Goal: Information Seeking & Learning: Understand process/instructions

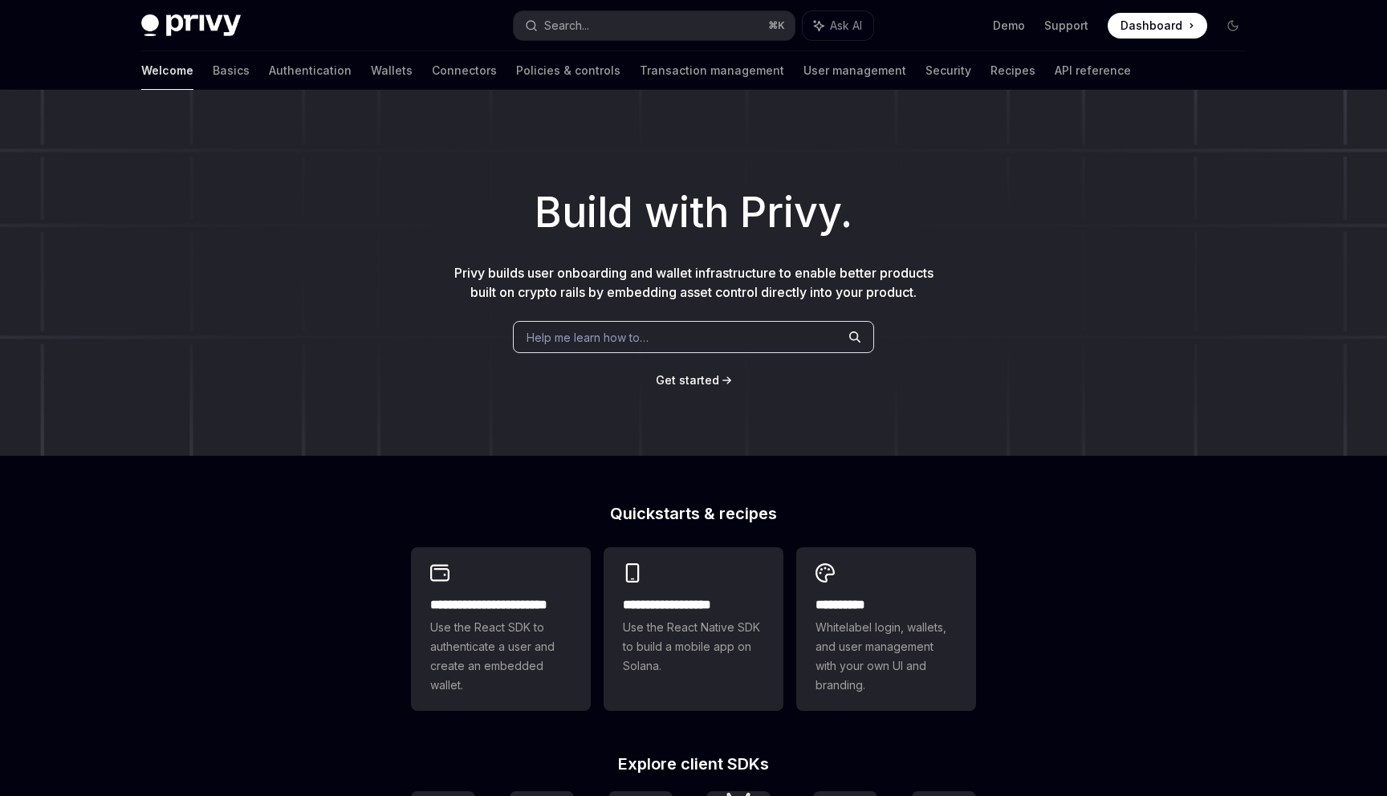
click at [556, 335] on span "Help me learn how to…" at bounding box center [587, 337] width 122 height 17
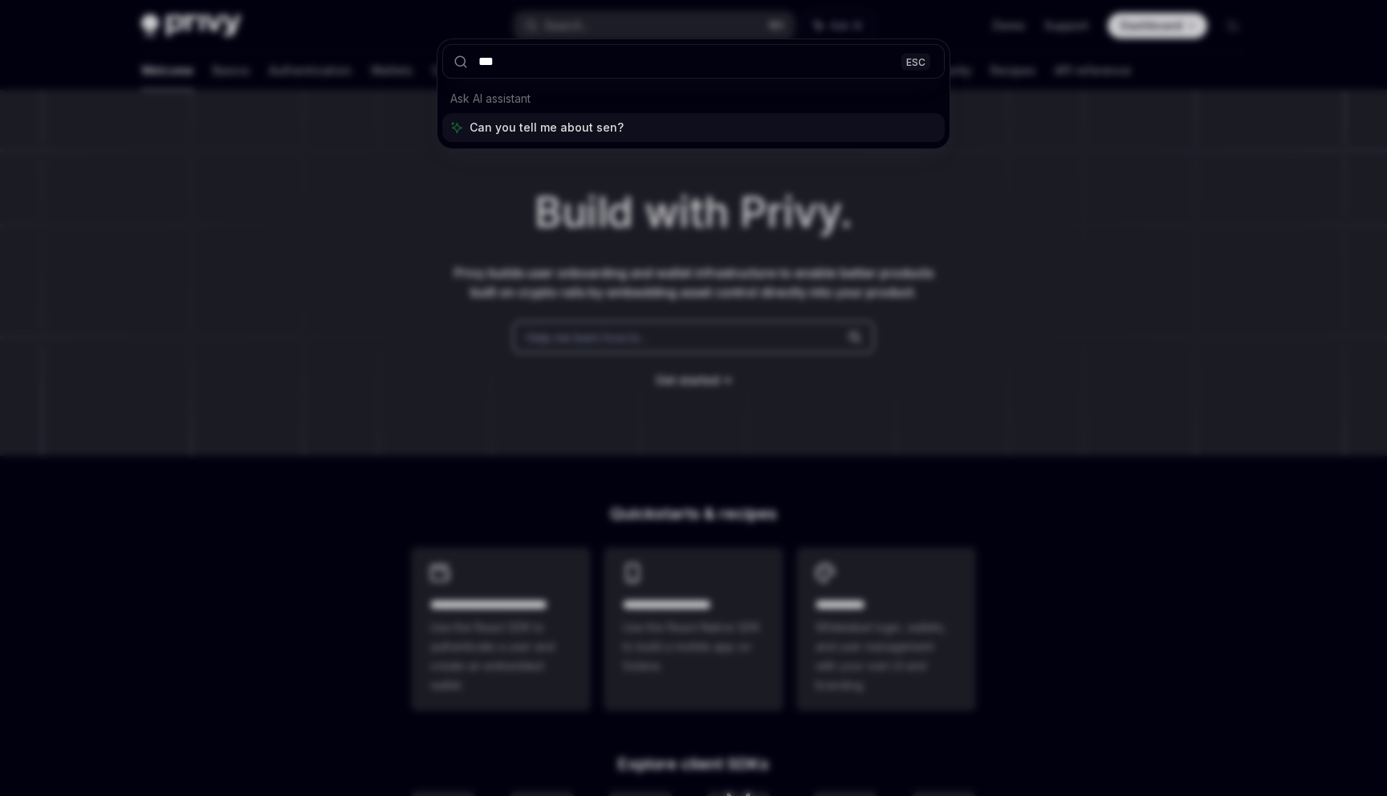
type input "****"
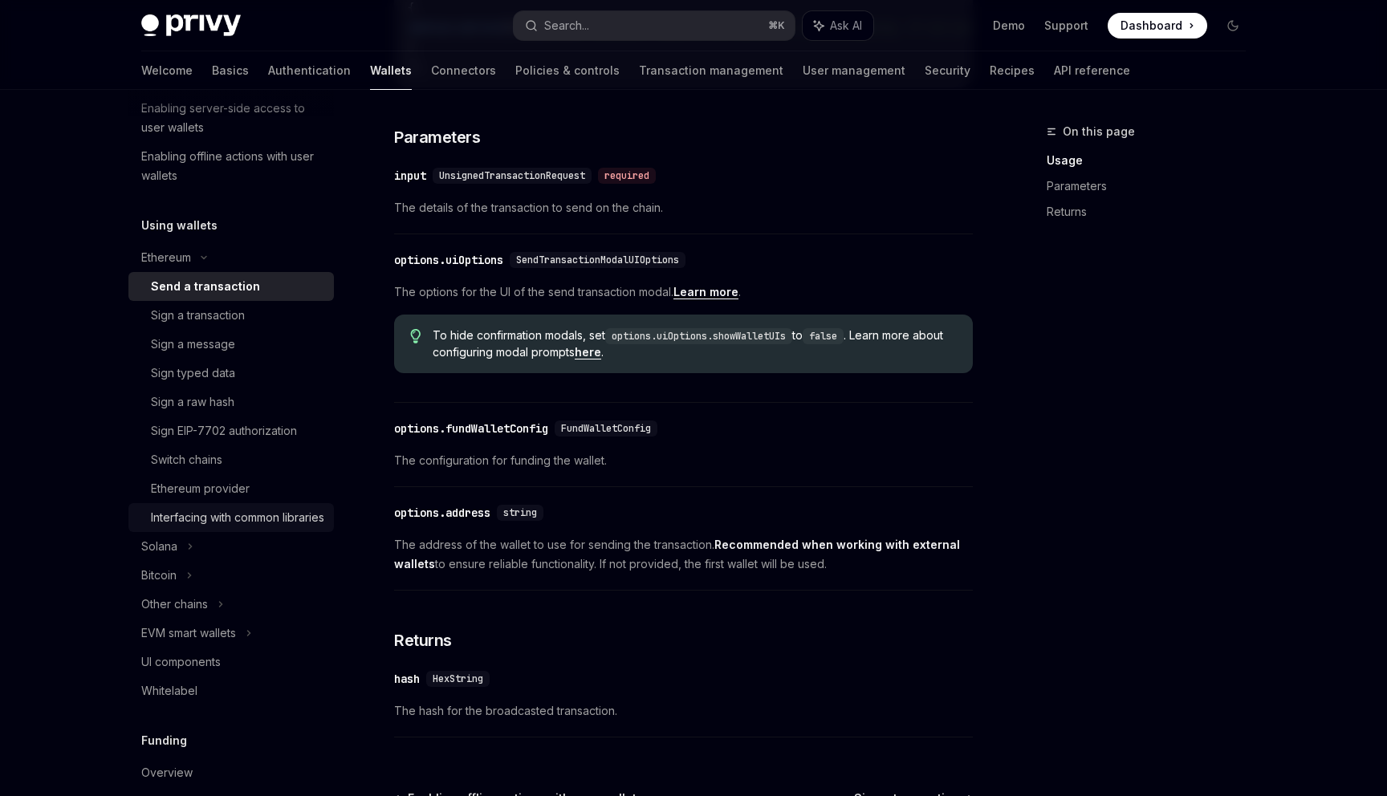
scroll to position [289, 0]
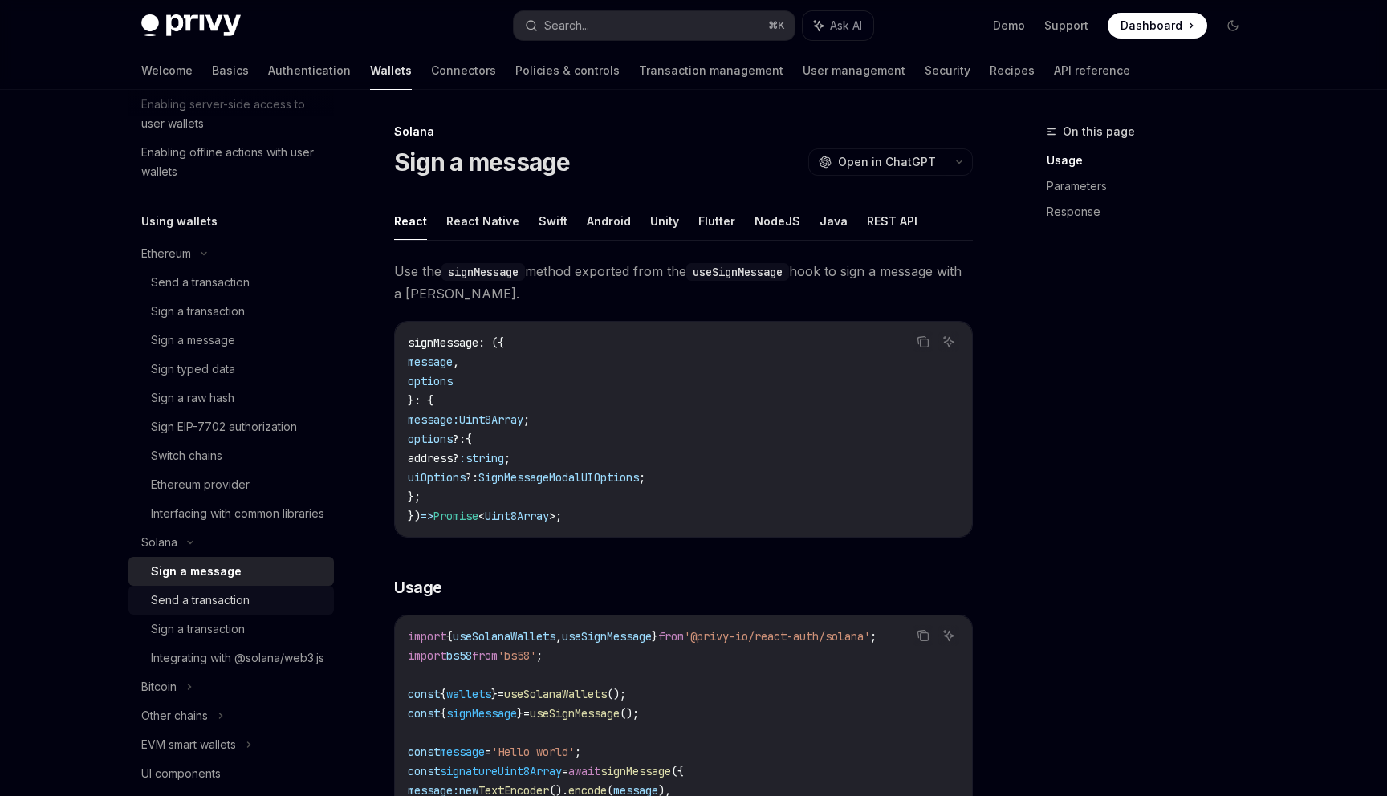
click at [221, 610] on div "Send a transaction" at bounding box center [200, 600] width 99 height 19
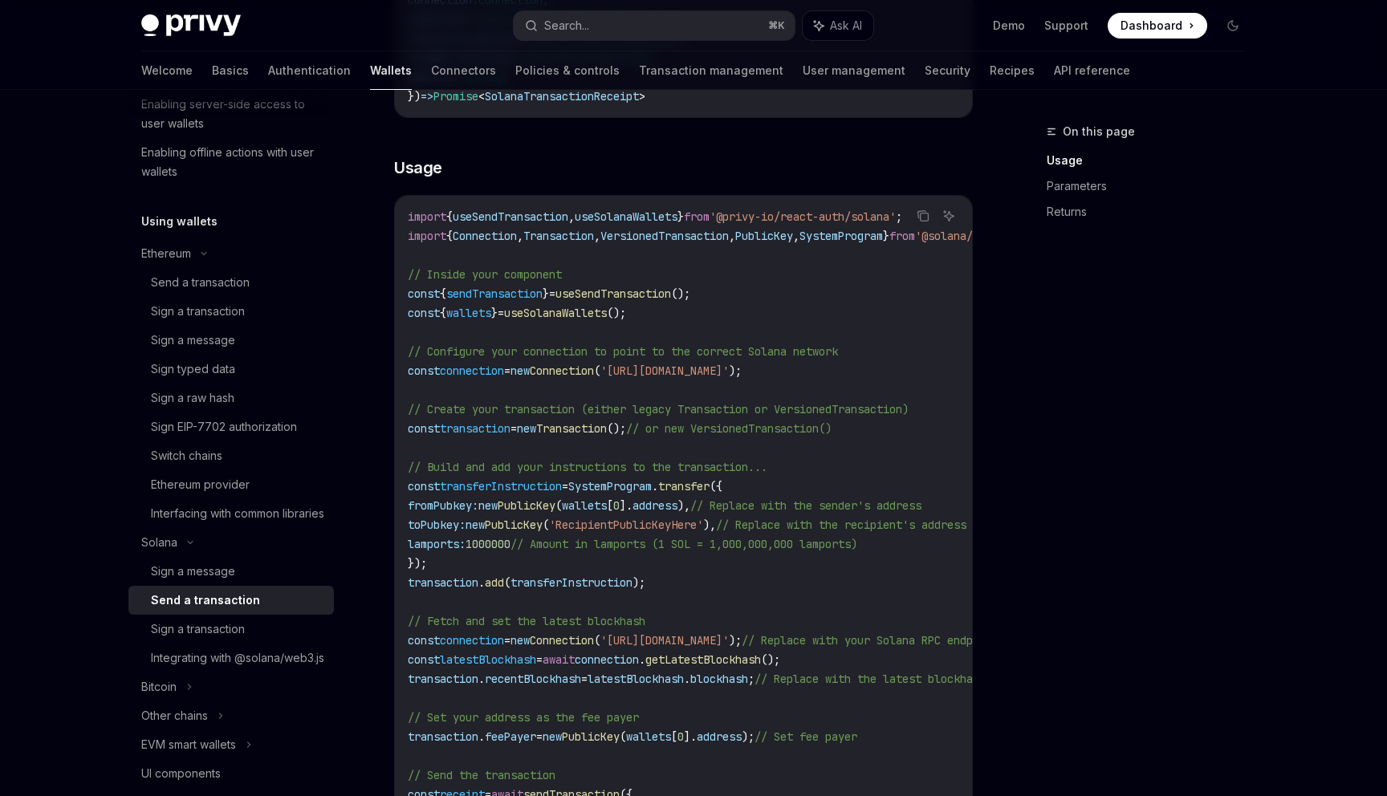
scroll to position [445, 0]
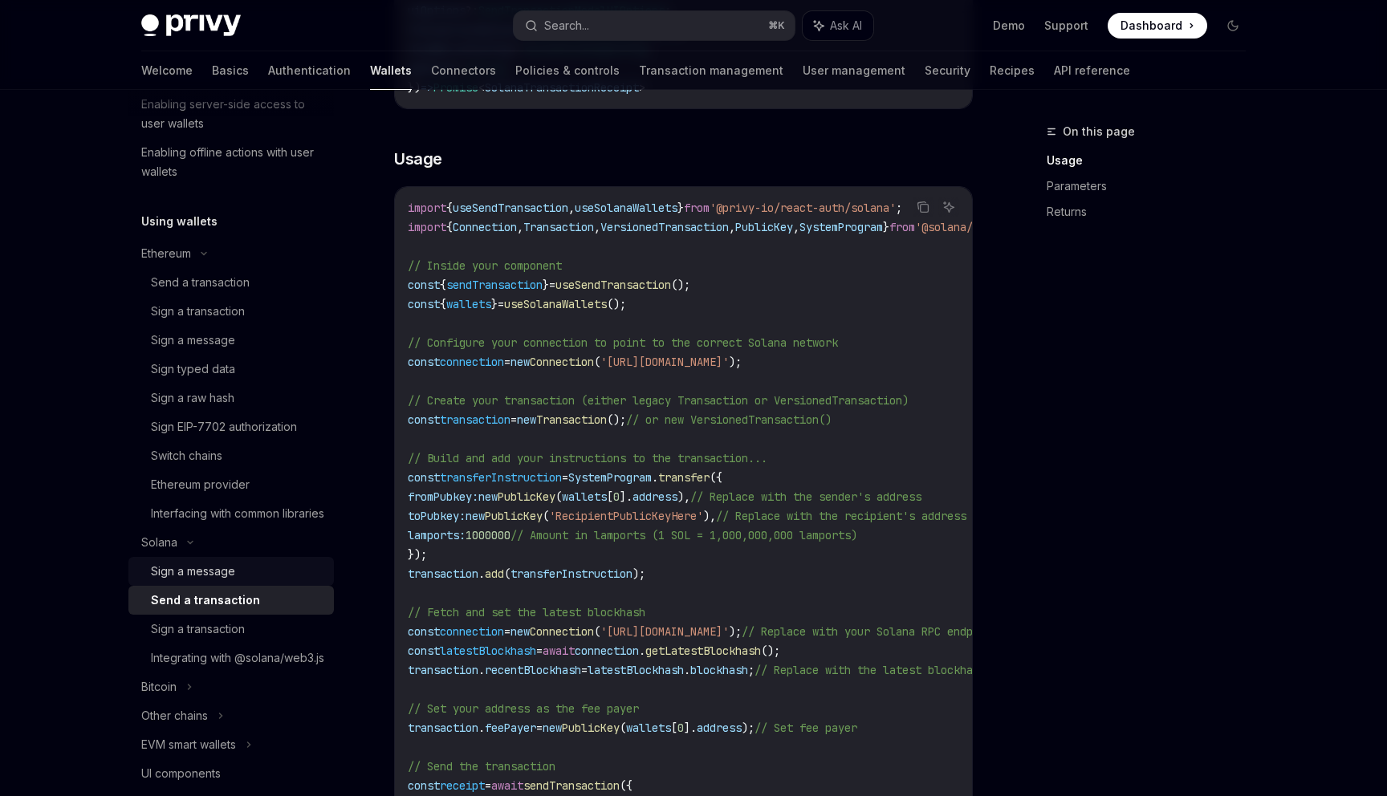
click at [196, 581] on div "Sign a message" at bounding box center [193, 571] width 84 height 19
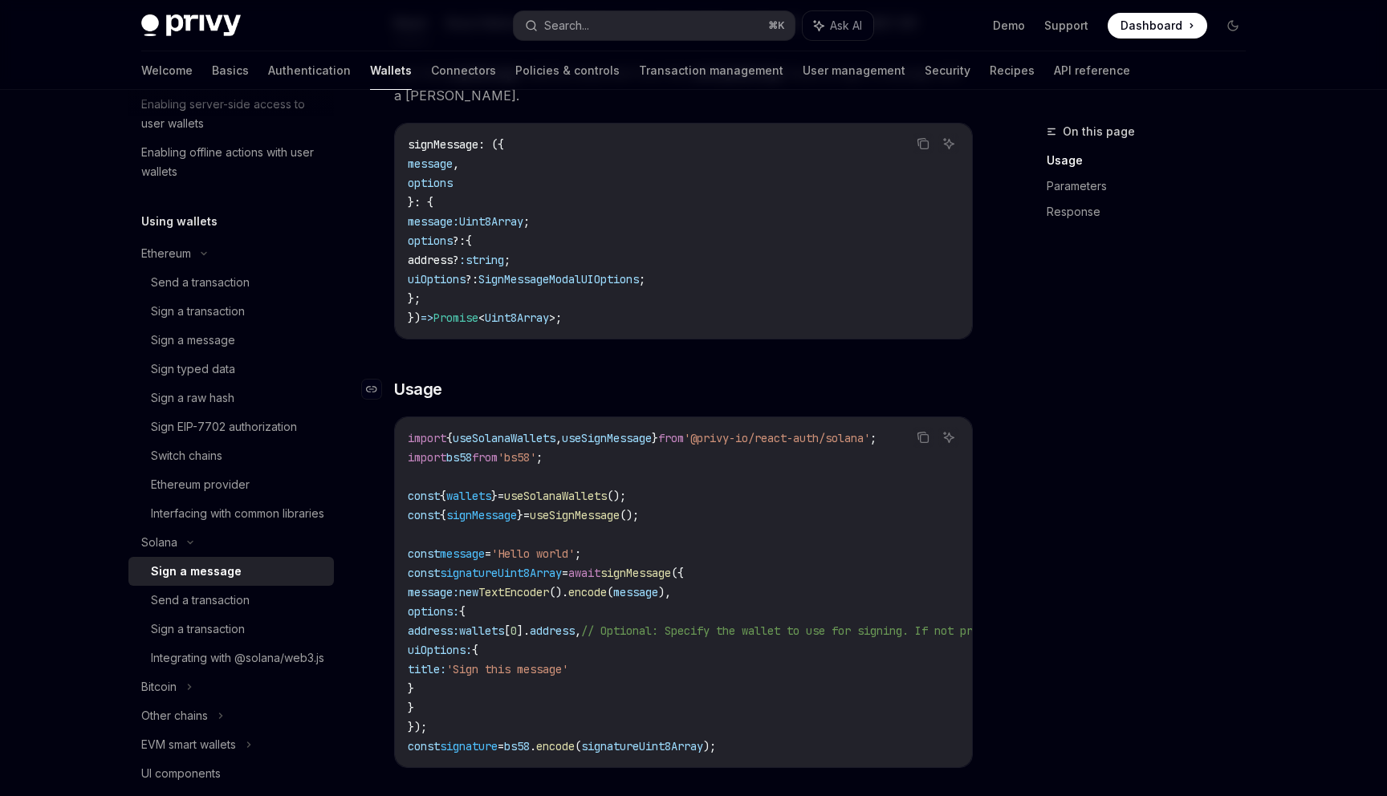
scroll to position [226, 0]
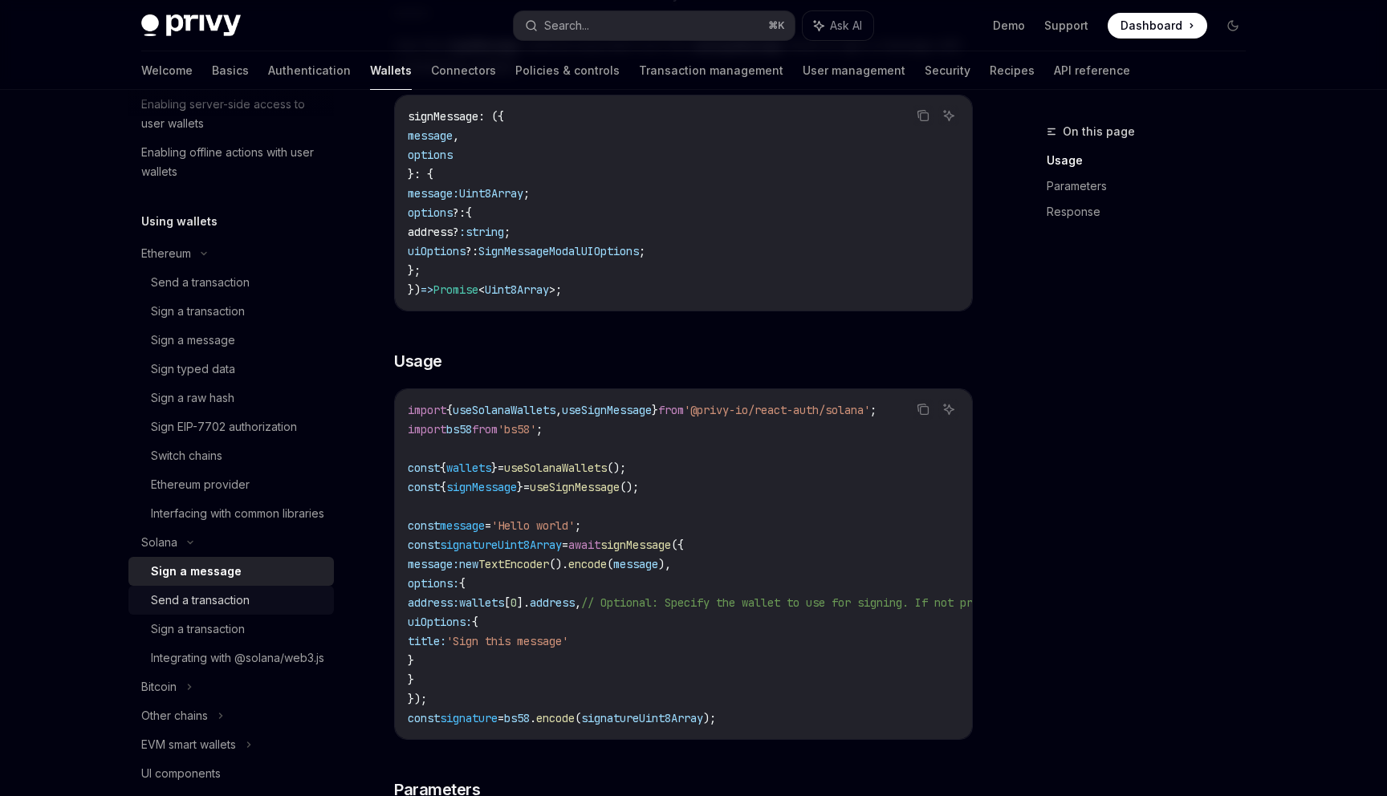
click at [176, 610] on div "Send a transaction" at bounding box center [200, 600] width 99 height 19
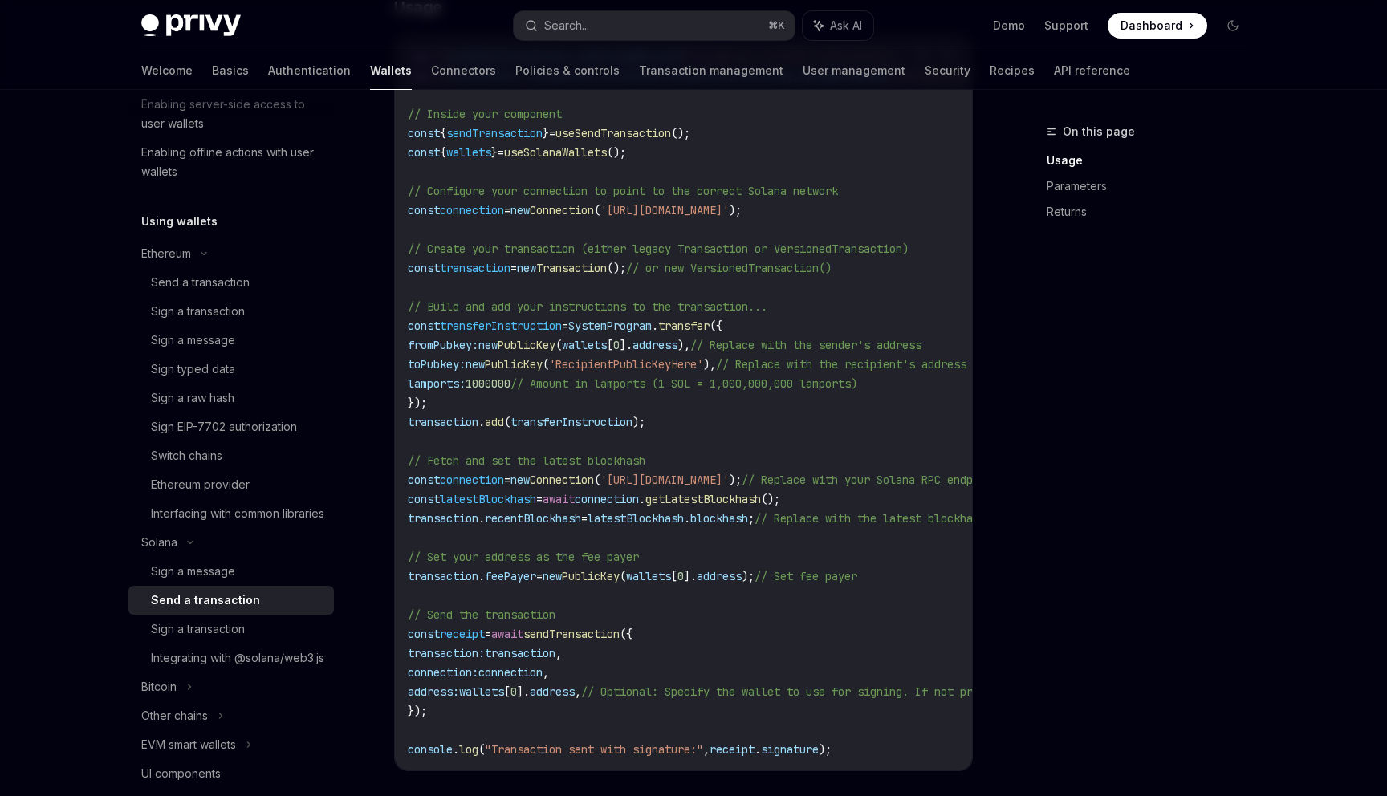
scroll to position [583, 0]
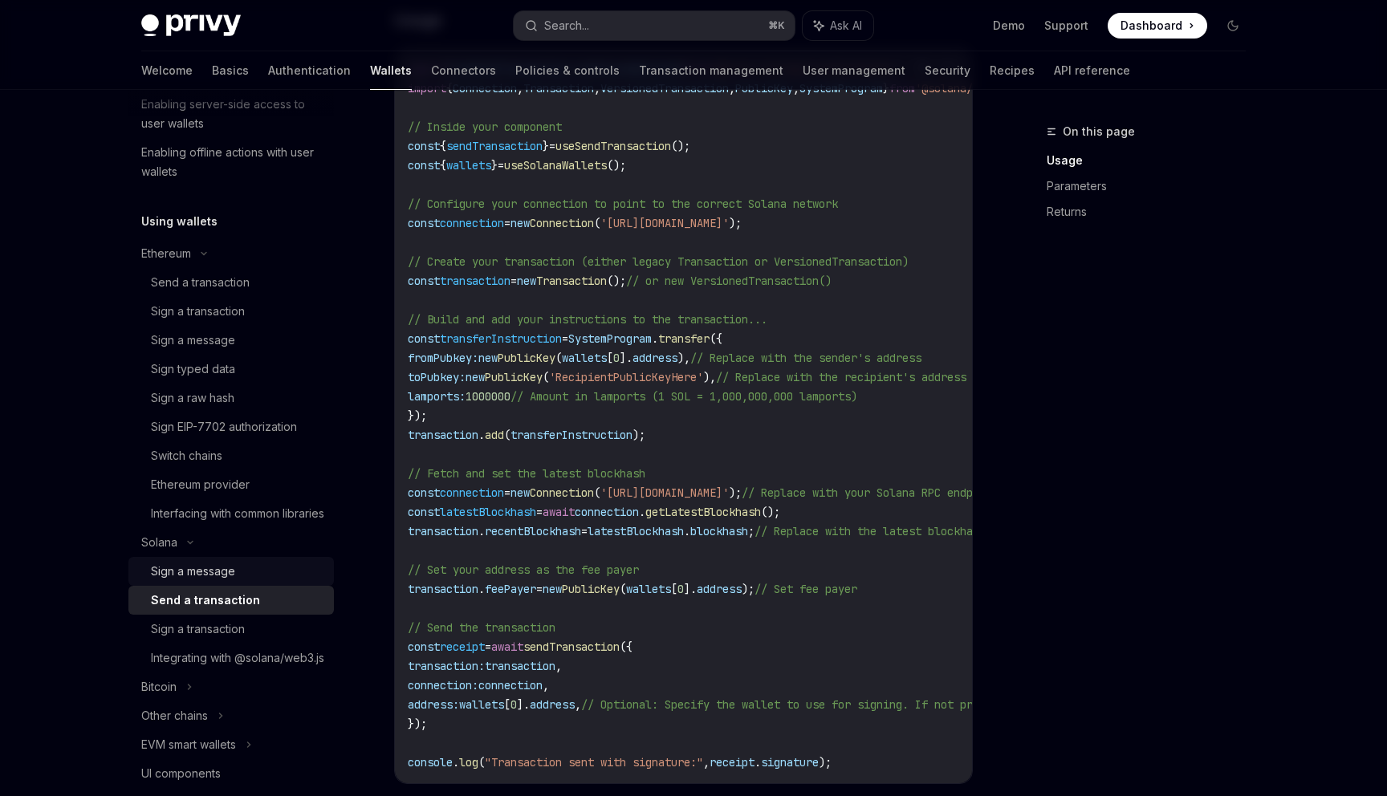
click at [197, 581] on div "Sign a message" at bounding box center [193, 571] width 84 height 19
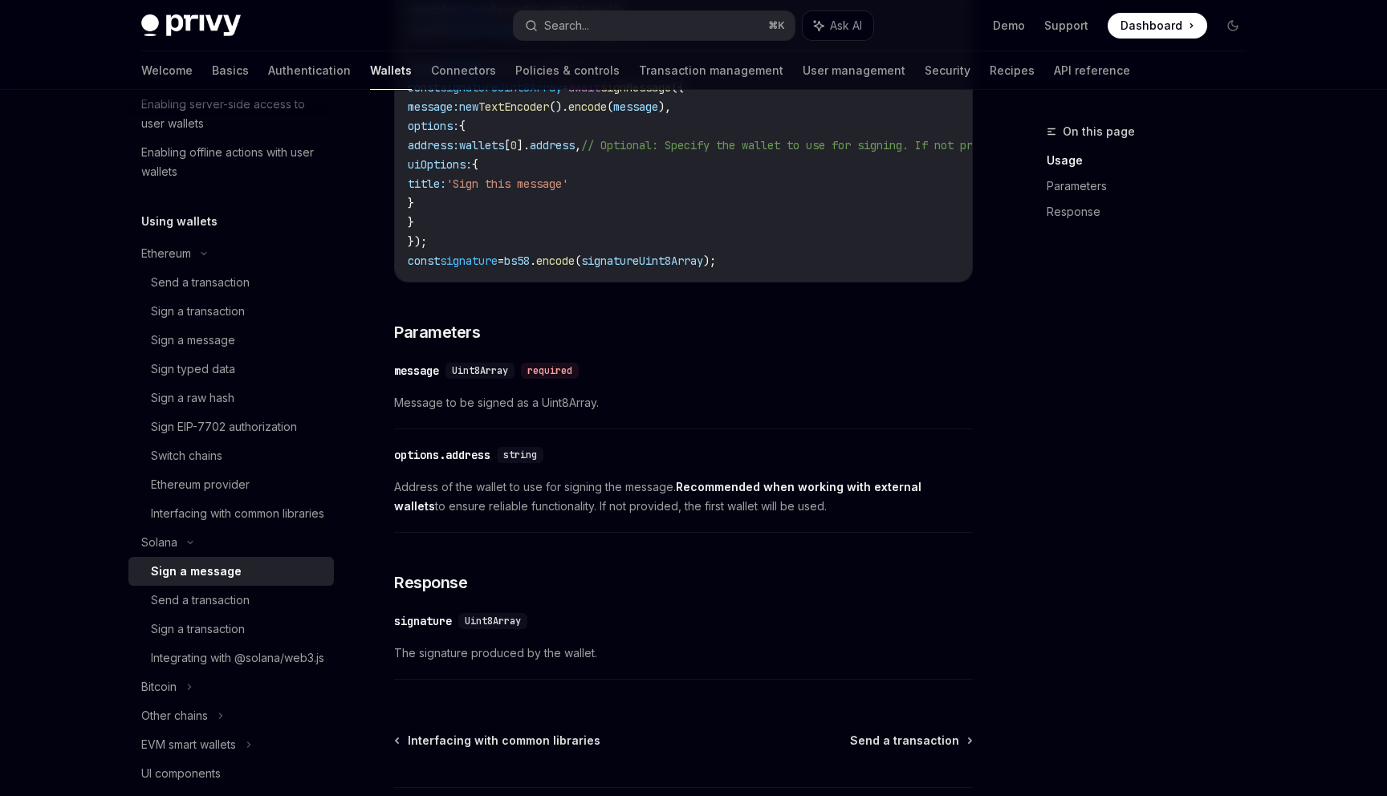
scroll to position [666, 0]
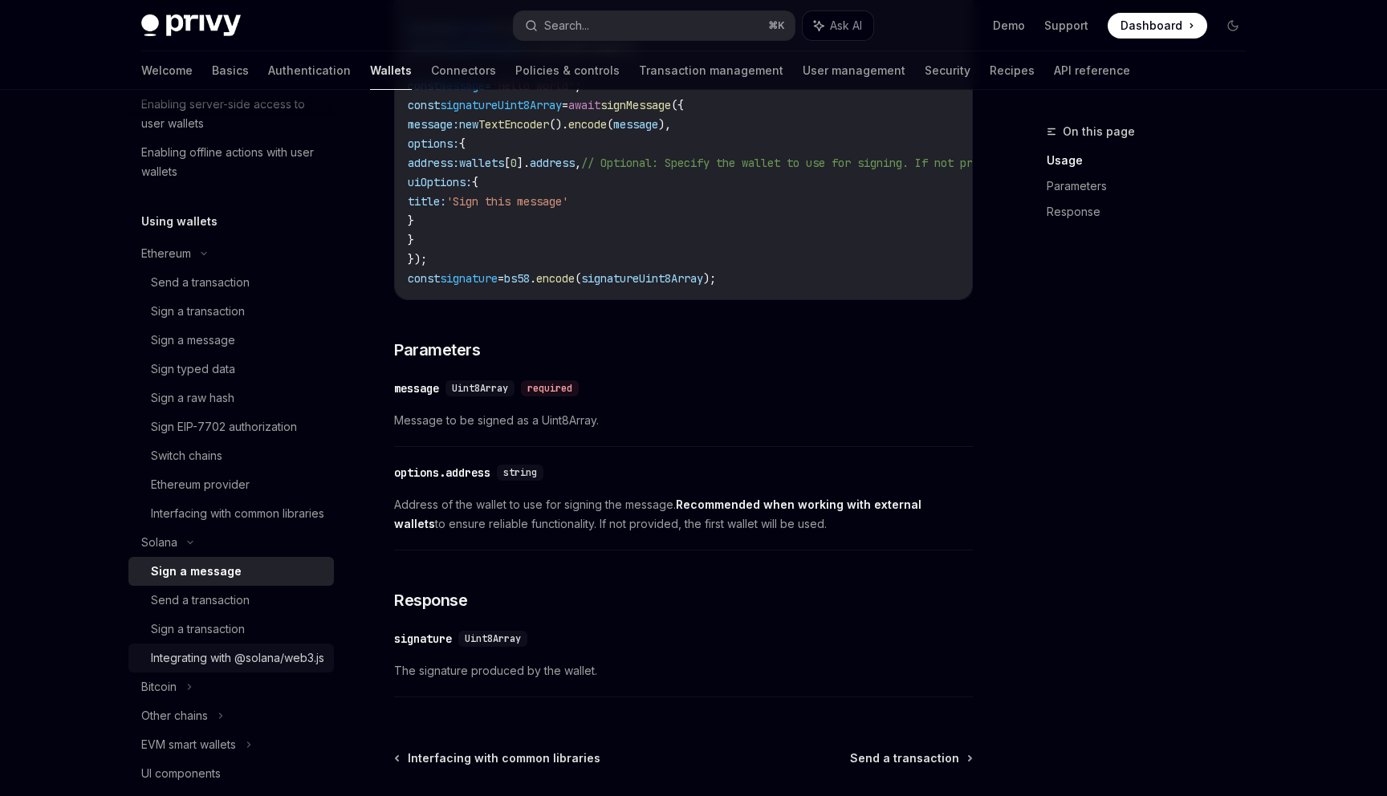
click at [214, 668] on div "Integrating with @solana/web3.js" at bounding box center [237, 657] width 173 height 19
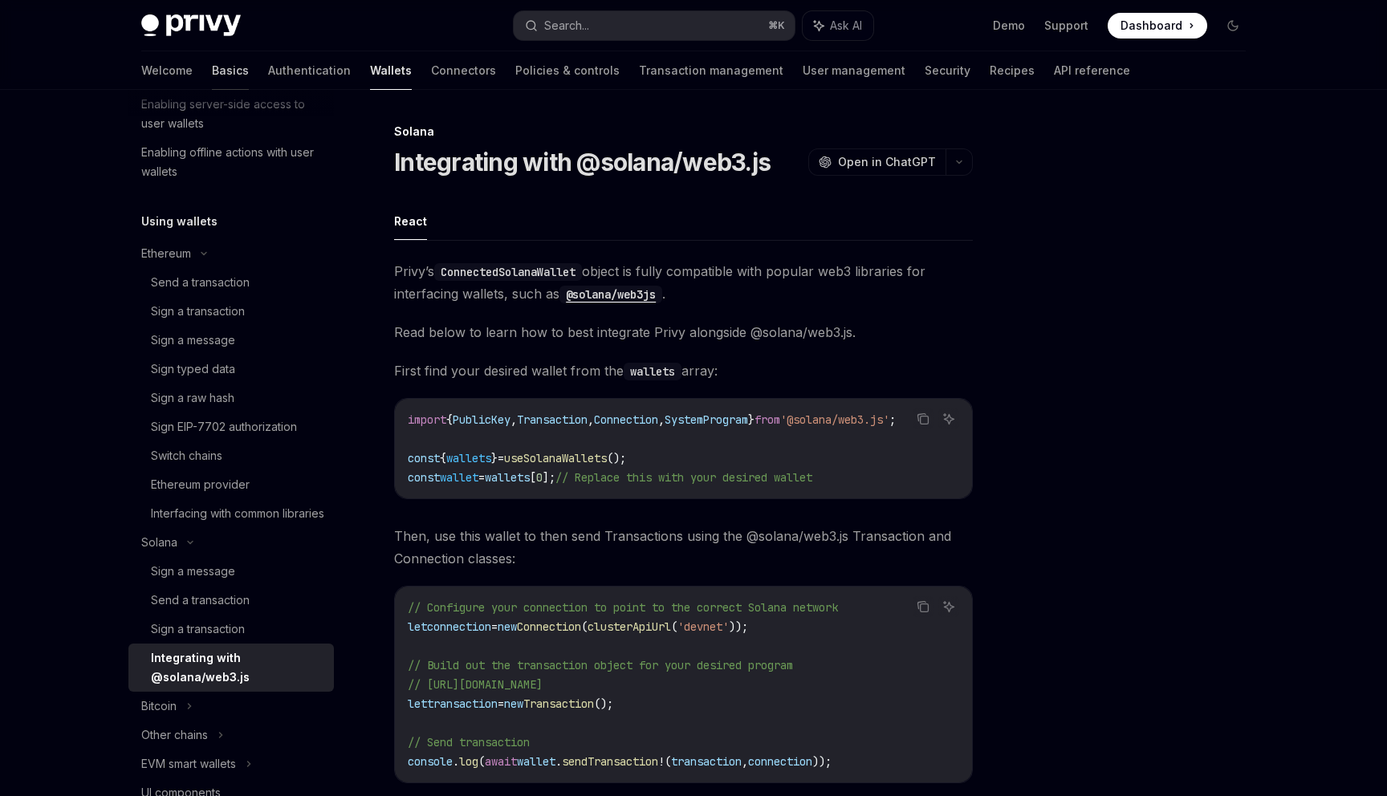
click at [212, 71] on link "Basics" at bounding box center [230, 70] width 37 height 39
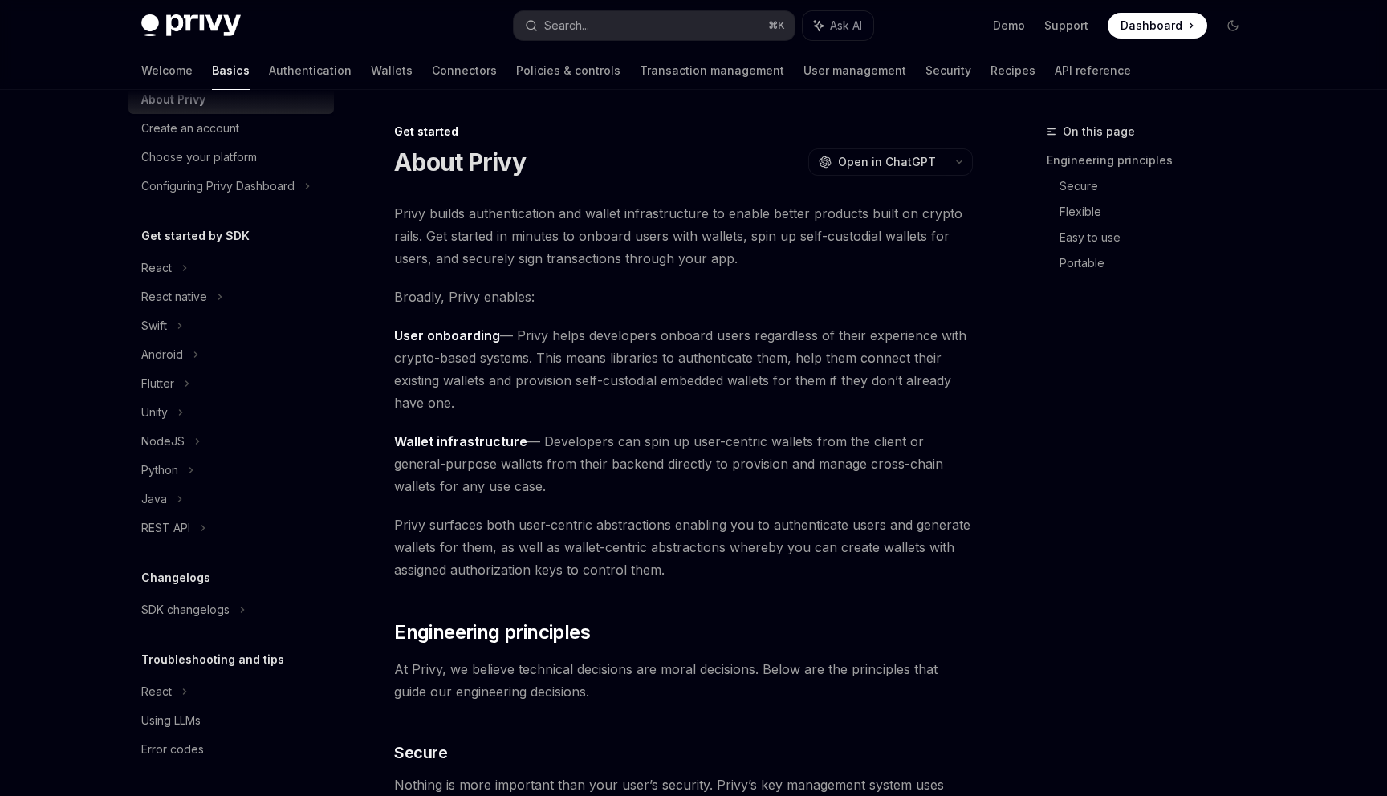
type textarea "*"
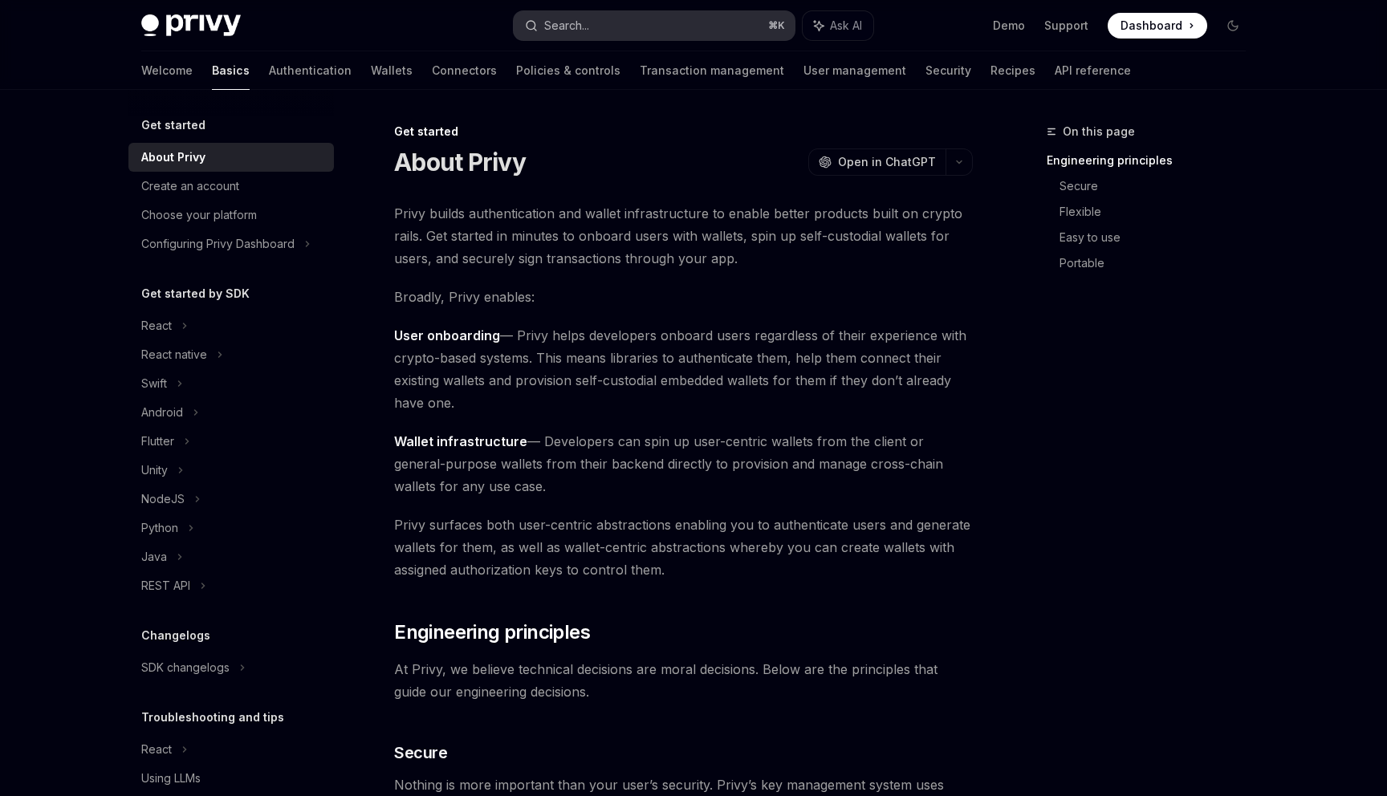
click at [688, 31] on button "Search... ⌘ K" at bounding box center [654, 25] width 281 height 29
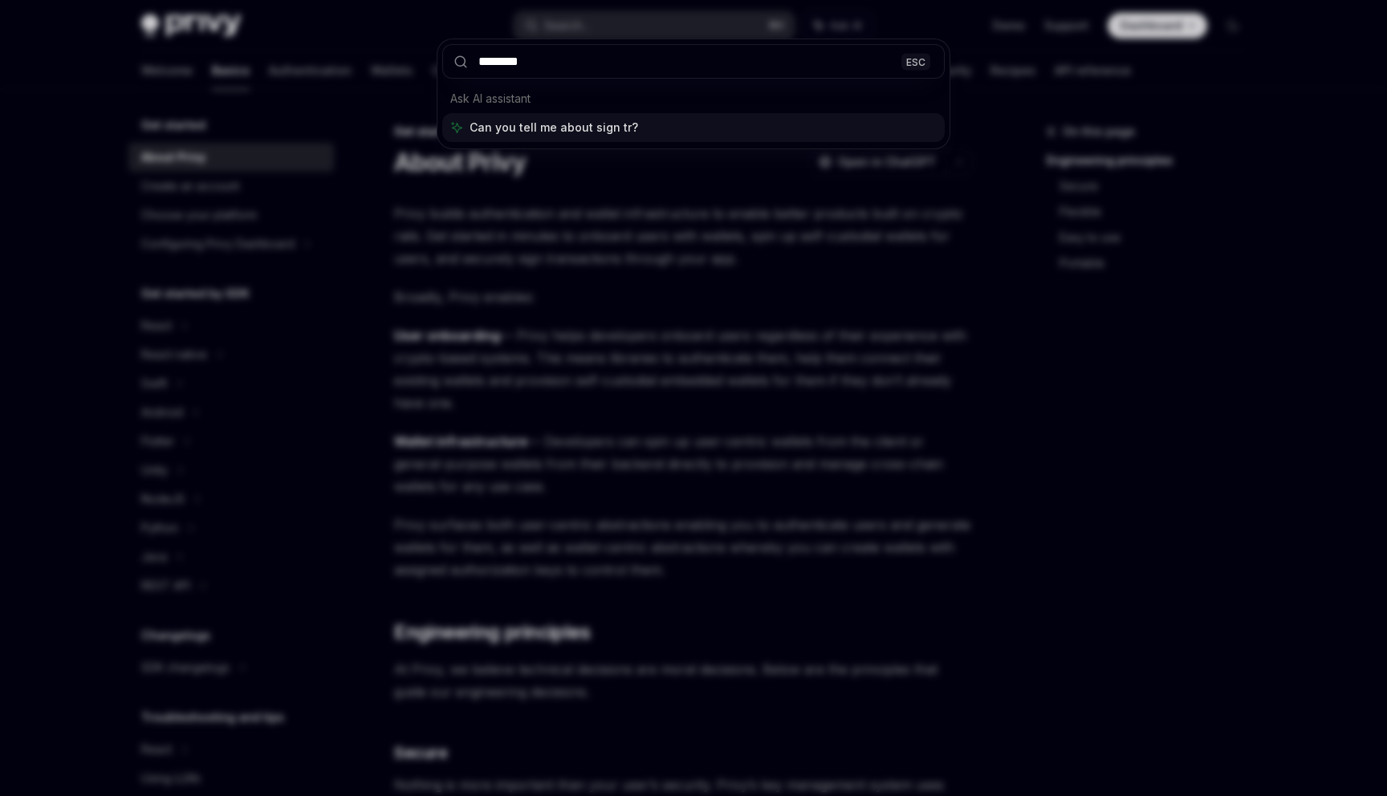
type input "*********"
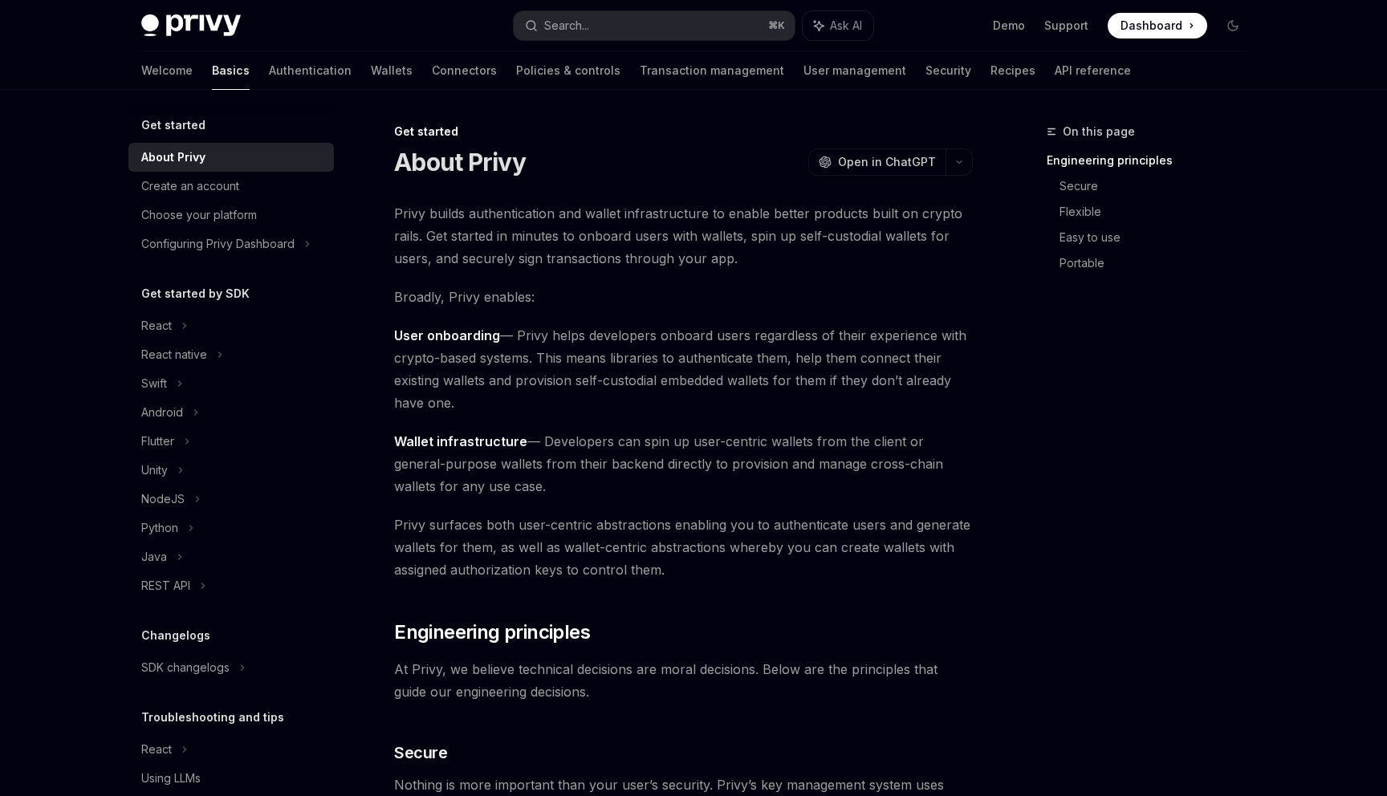
scroll to position [90, 0]
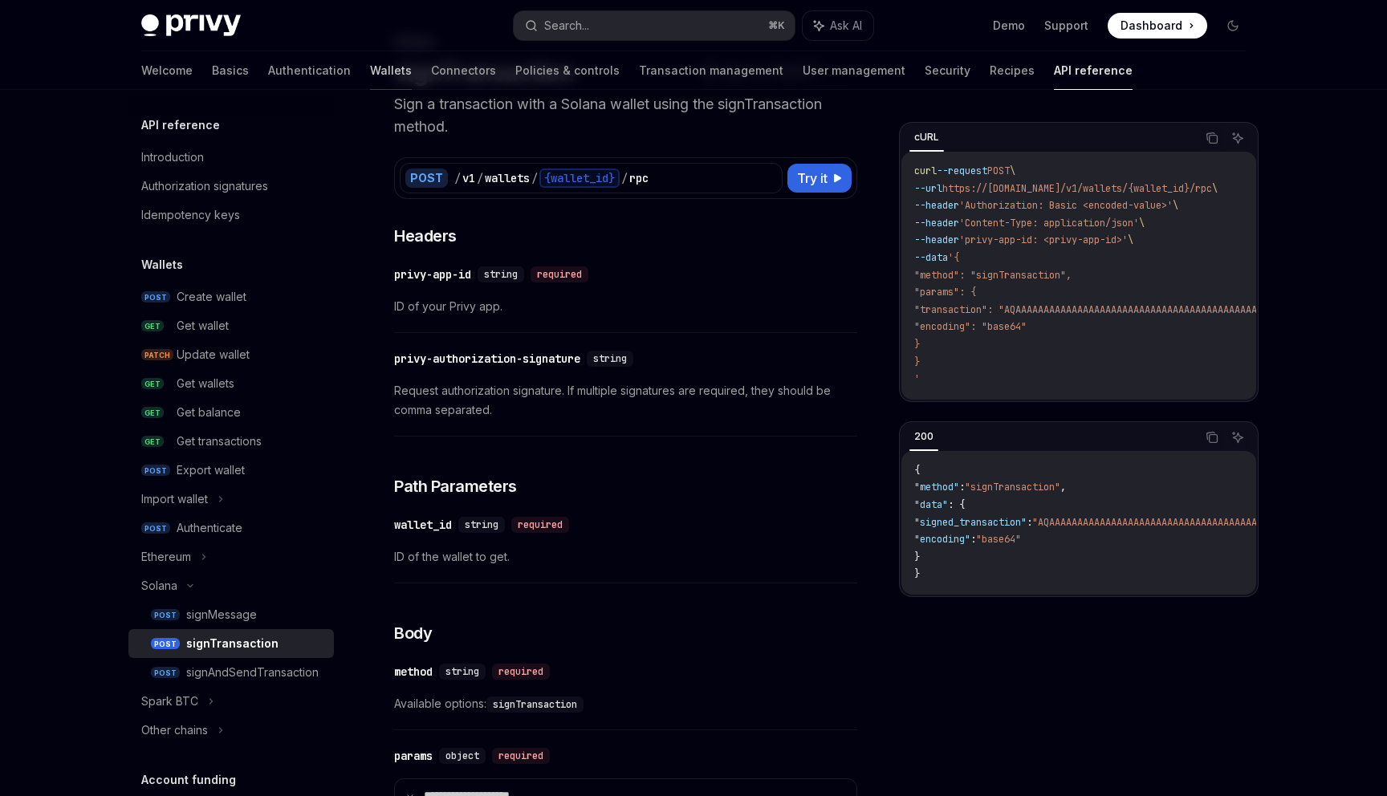
click at [370, 71] on link "Wallets" at bounding box center [391, 70] width 42 height 39
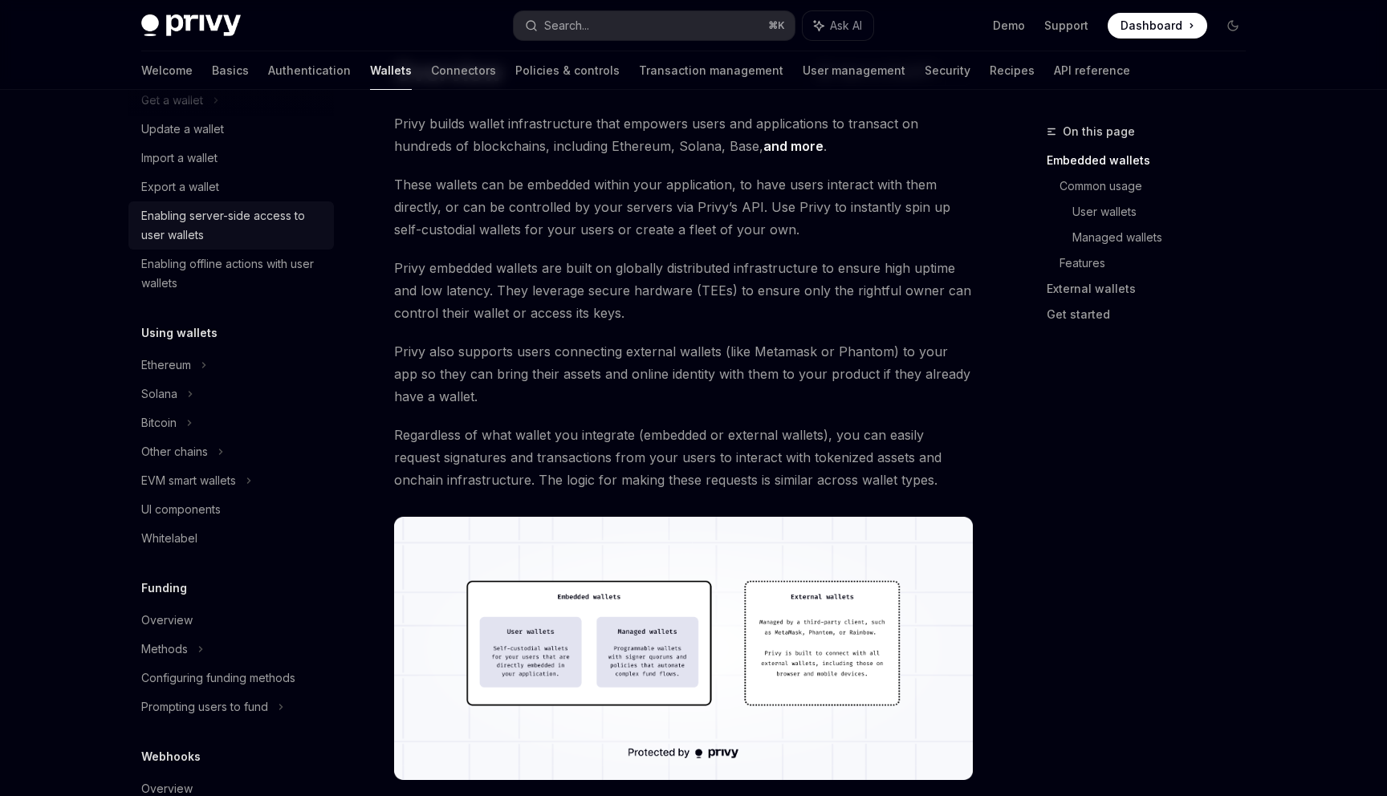
scroll to position [201, 0]
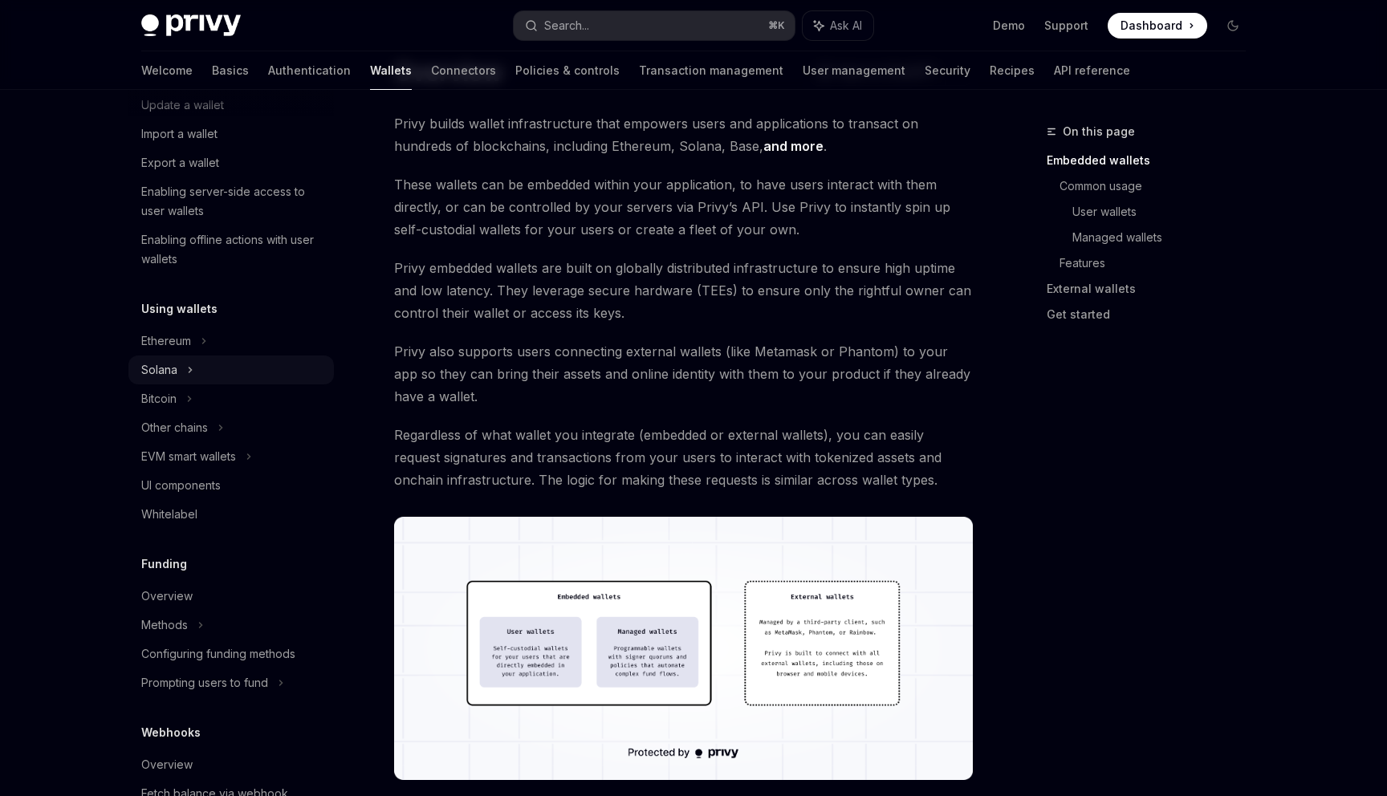
click at [169, 86] on div "Solana" at bounding box center [172, 76] width 62 height 19
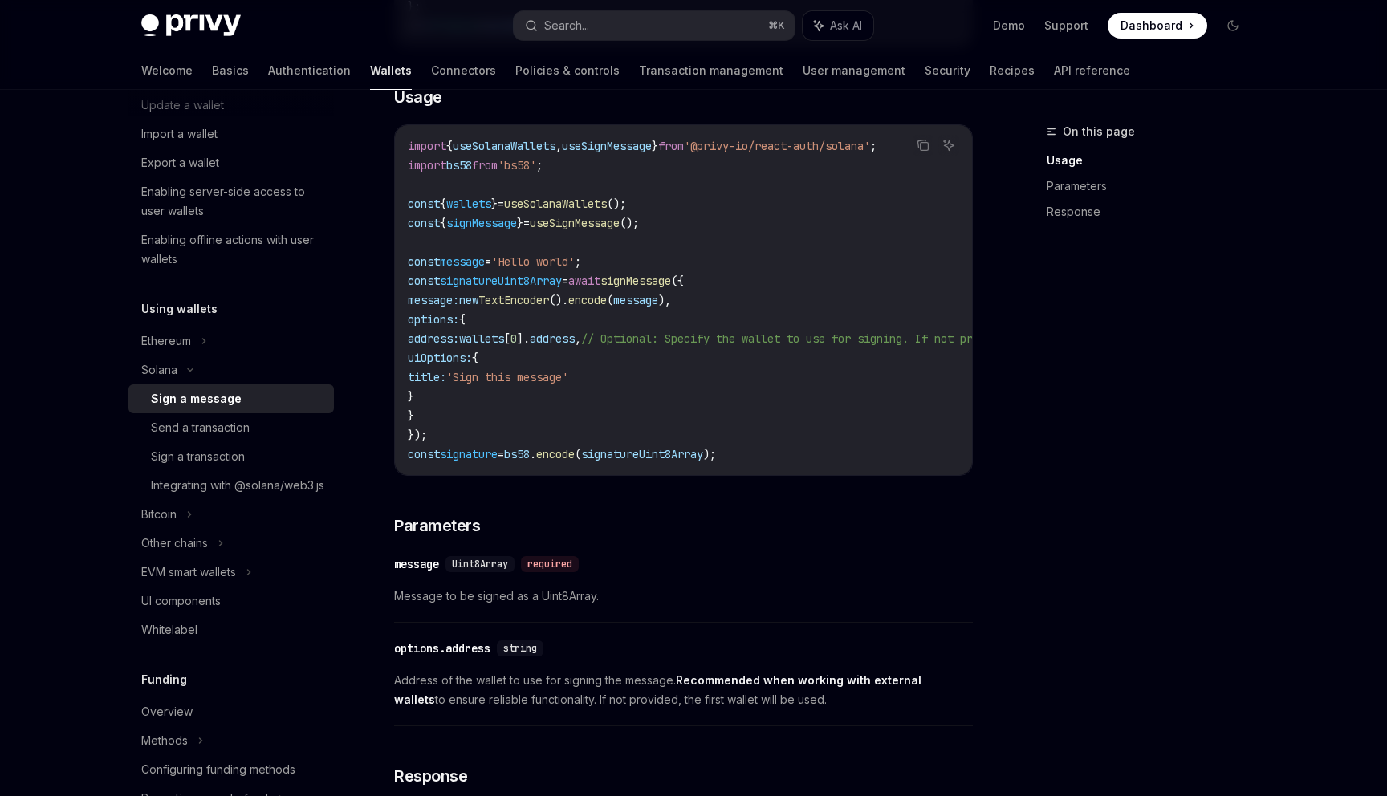
scroll to position [506, 0]
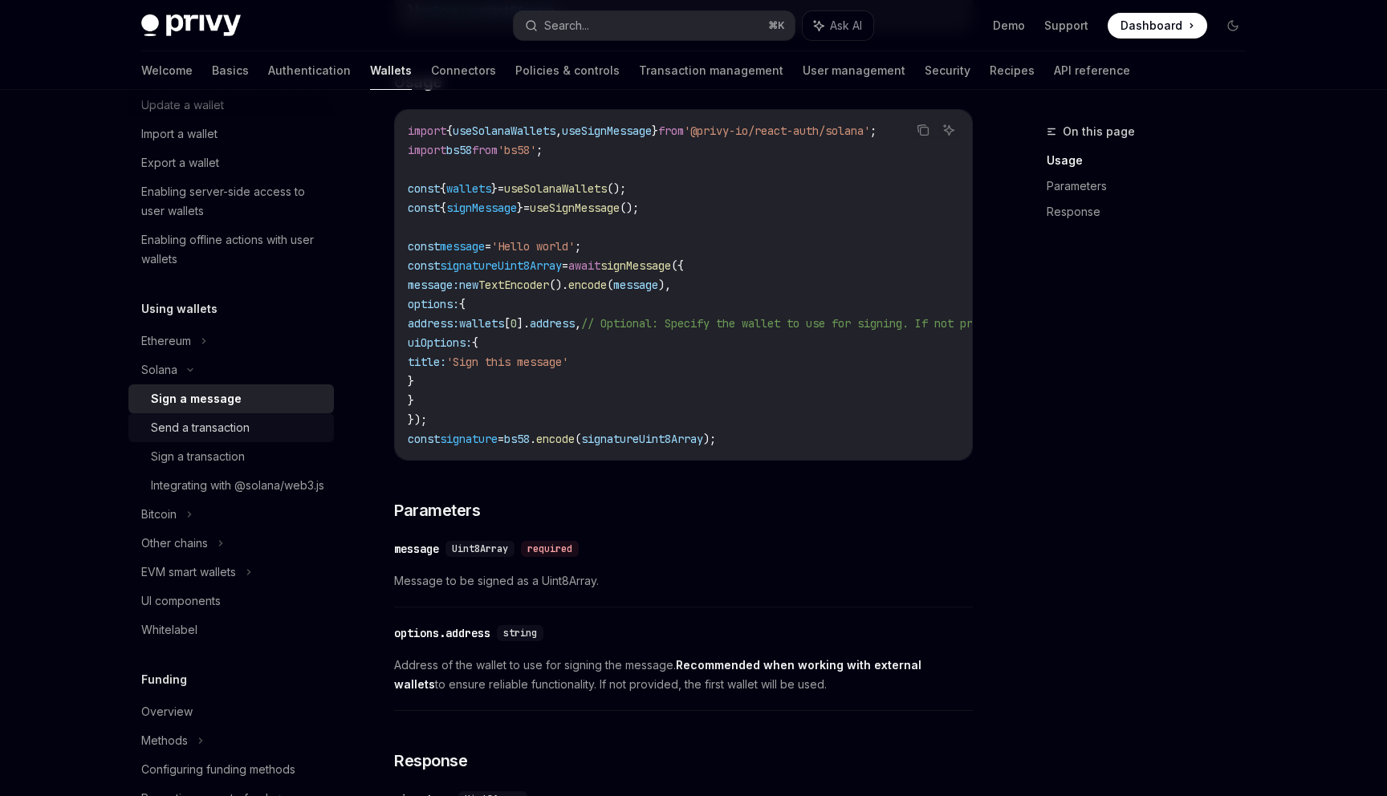
click at [189, 422] on div "Send a transaction" at bounding box center [200, 427] width 99 height 19
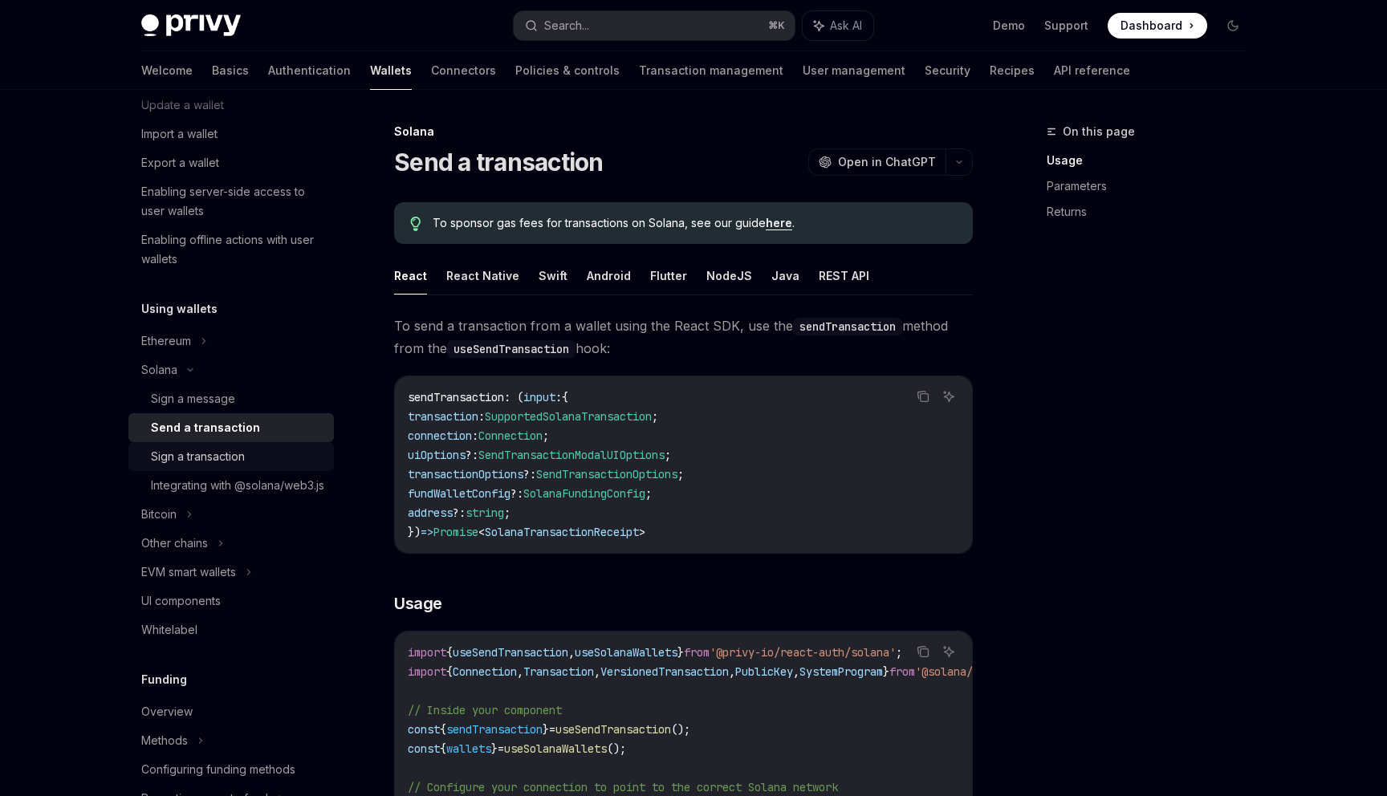
click at [222, 451] on div "Sign a transaction" at bounding box center [198, 456] width 94 height 19
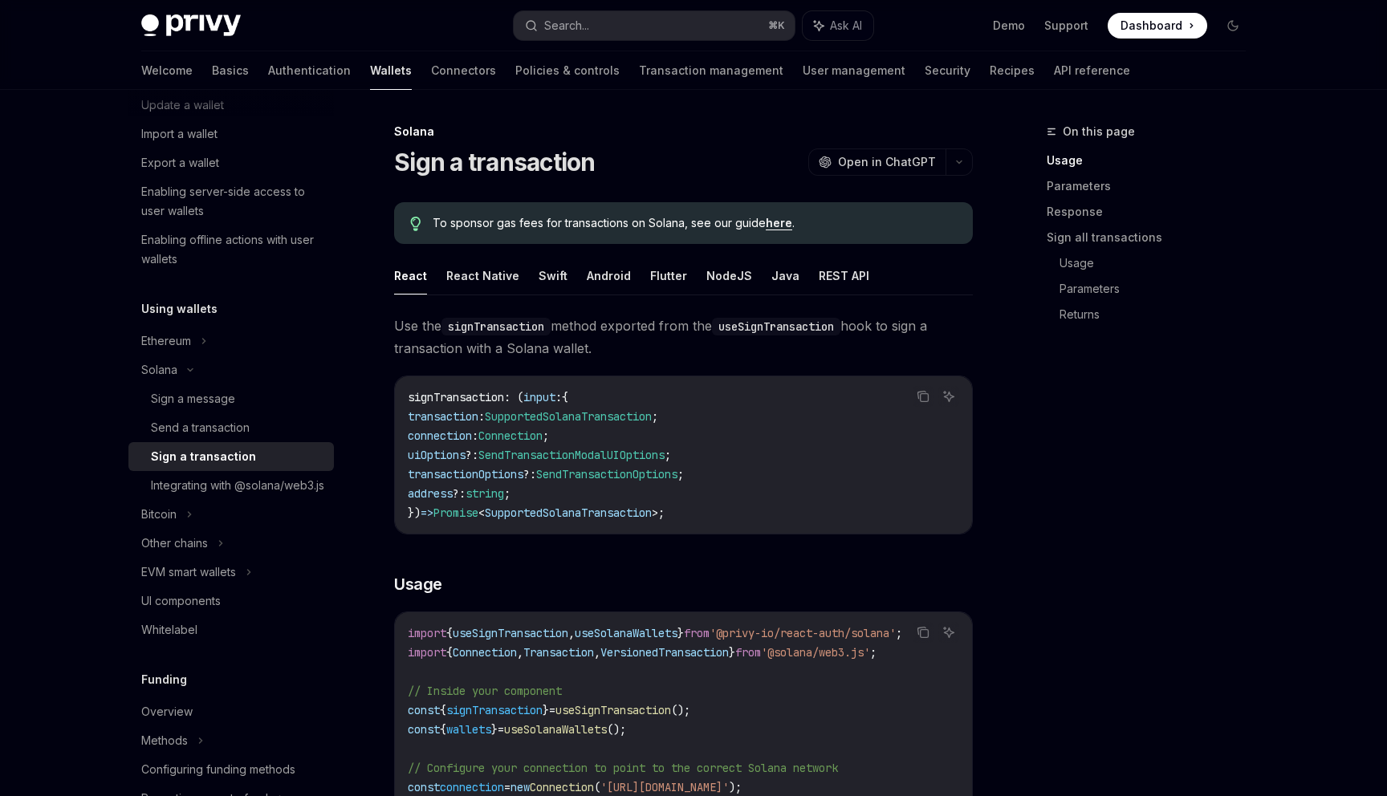
scroll to position [2, 0]
click at [411, 279] on button "React" at bounding box center [410, 273] width 33 height 38
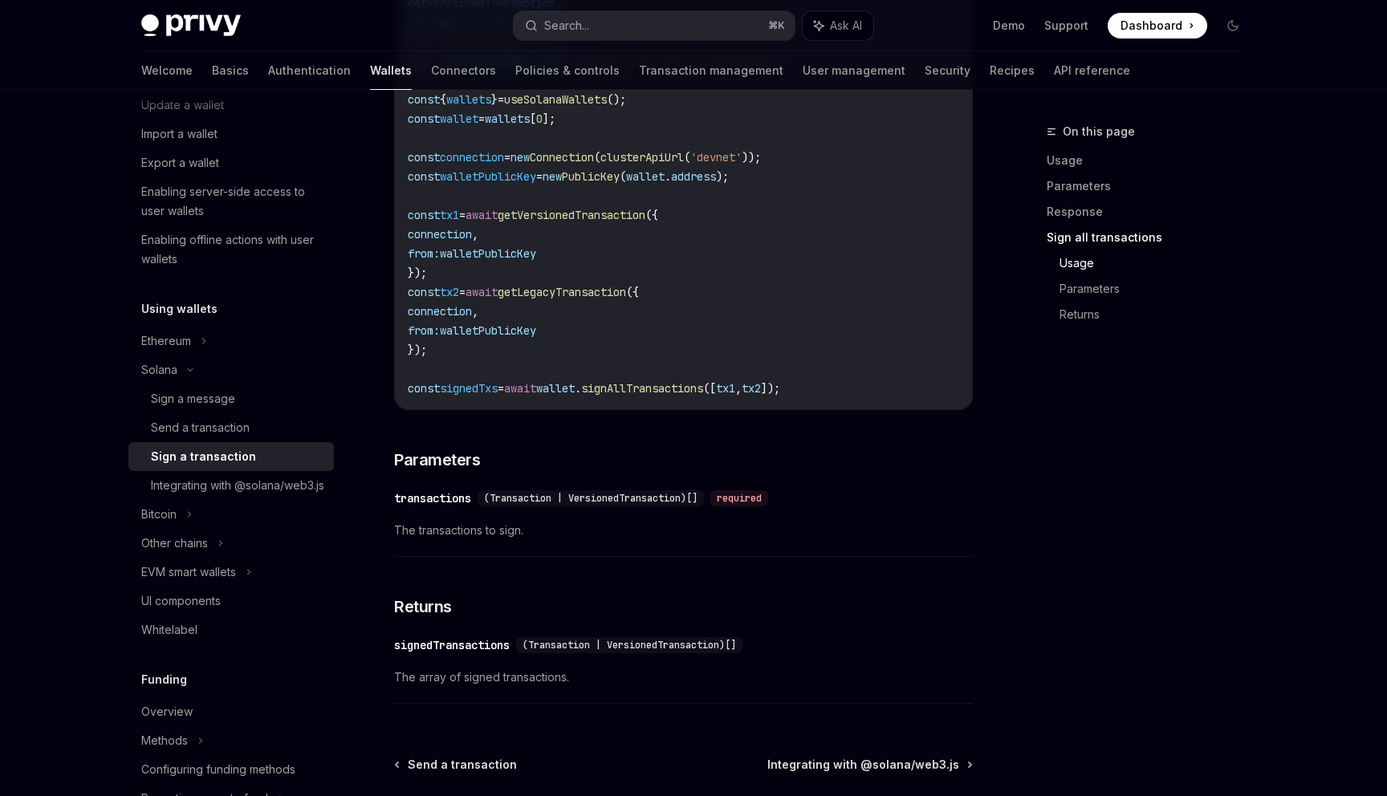
scroll to position [2393, 0]
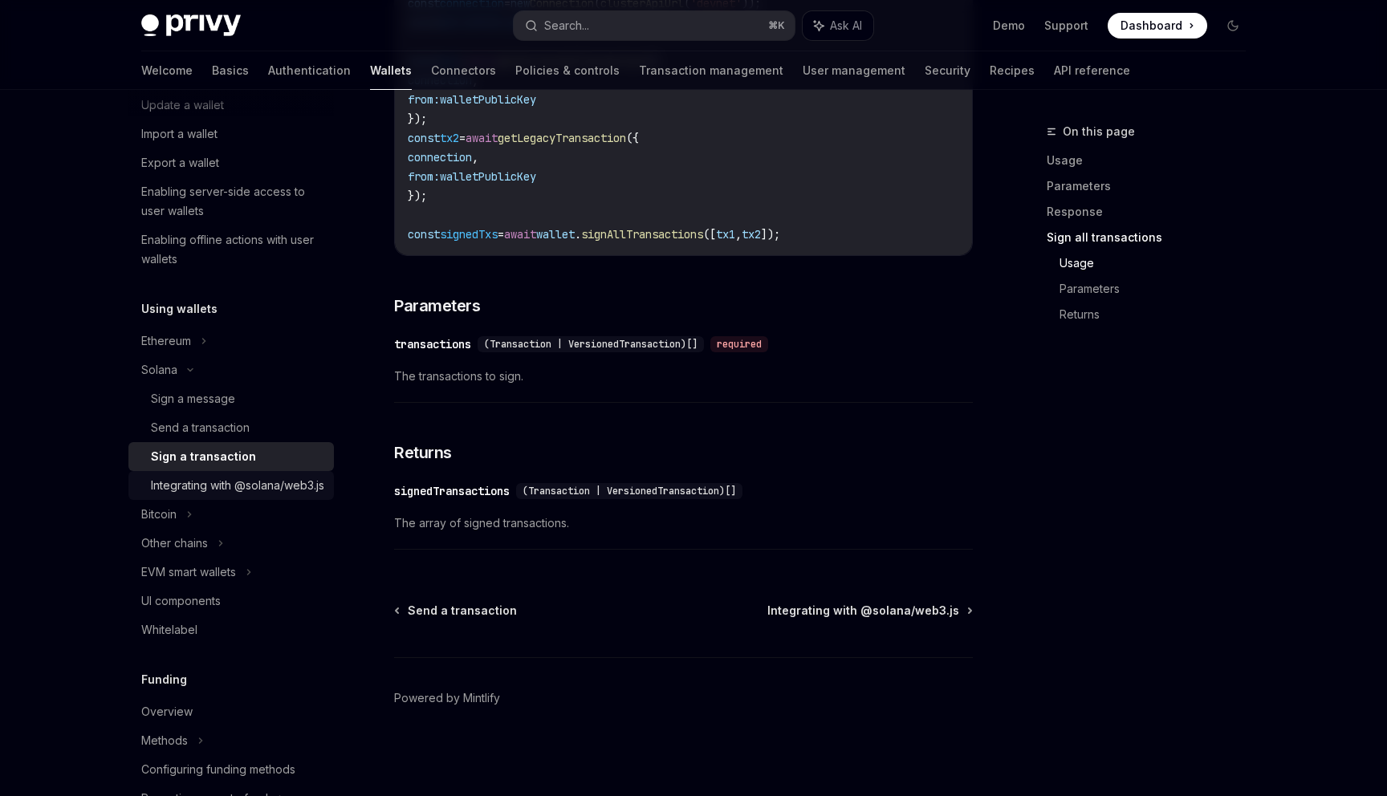
click at [206, 494] on div "Integrating with @solana/web3.js" at bounding box center [237, 485] width 173 height 19
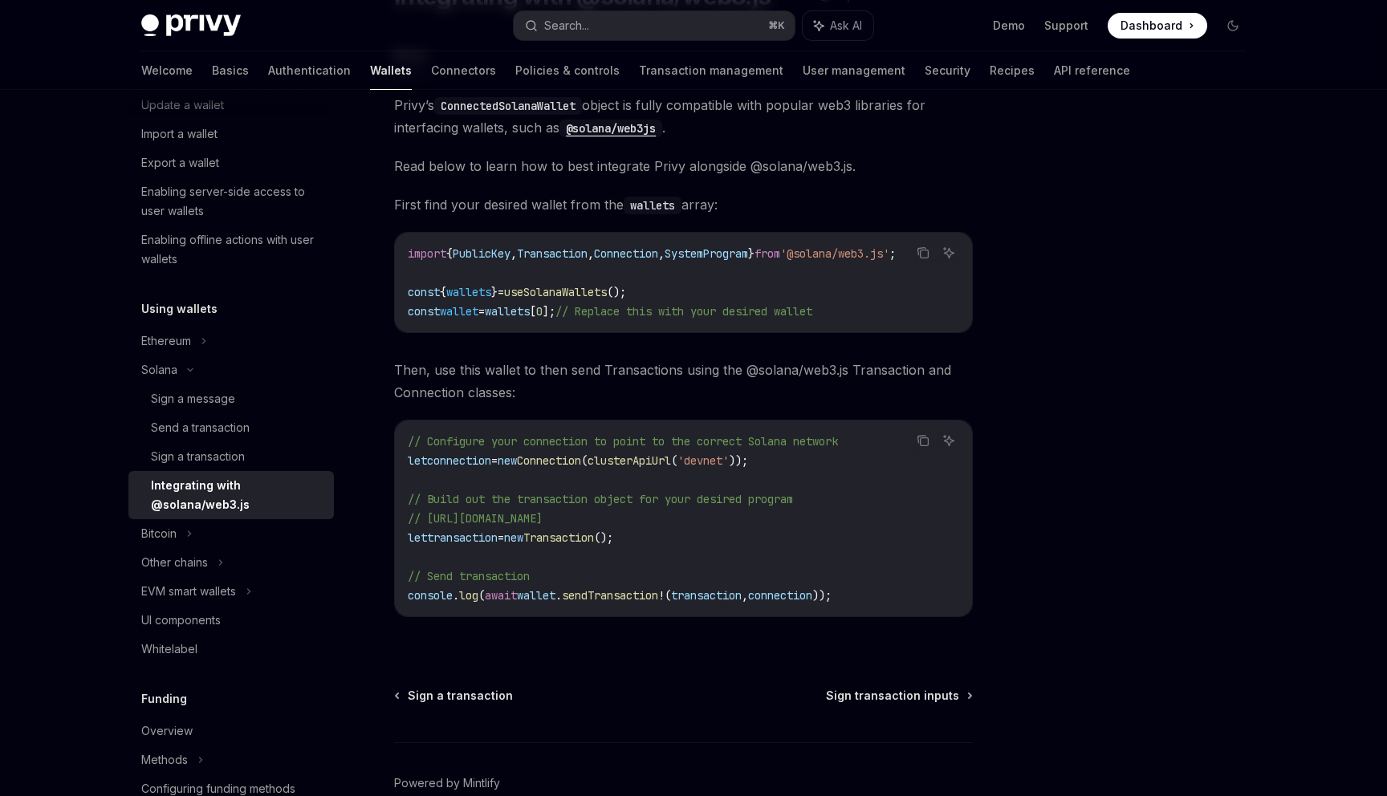
scroll to position [258, 0]
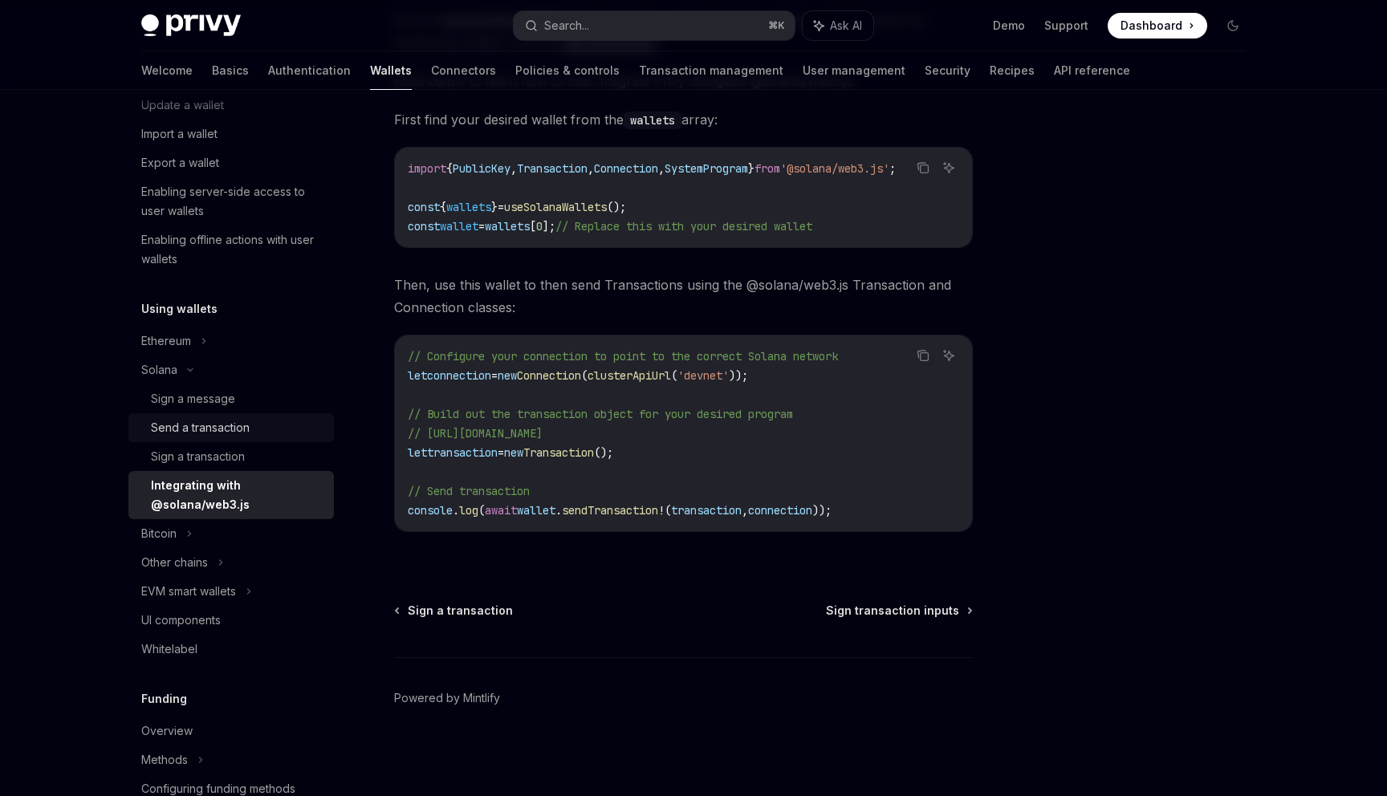
click at [233, 429] on div "Send a transaction" at bounding box center [200, 427] width 99 height 19
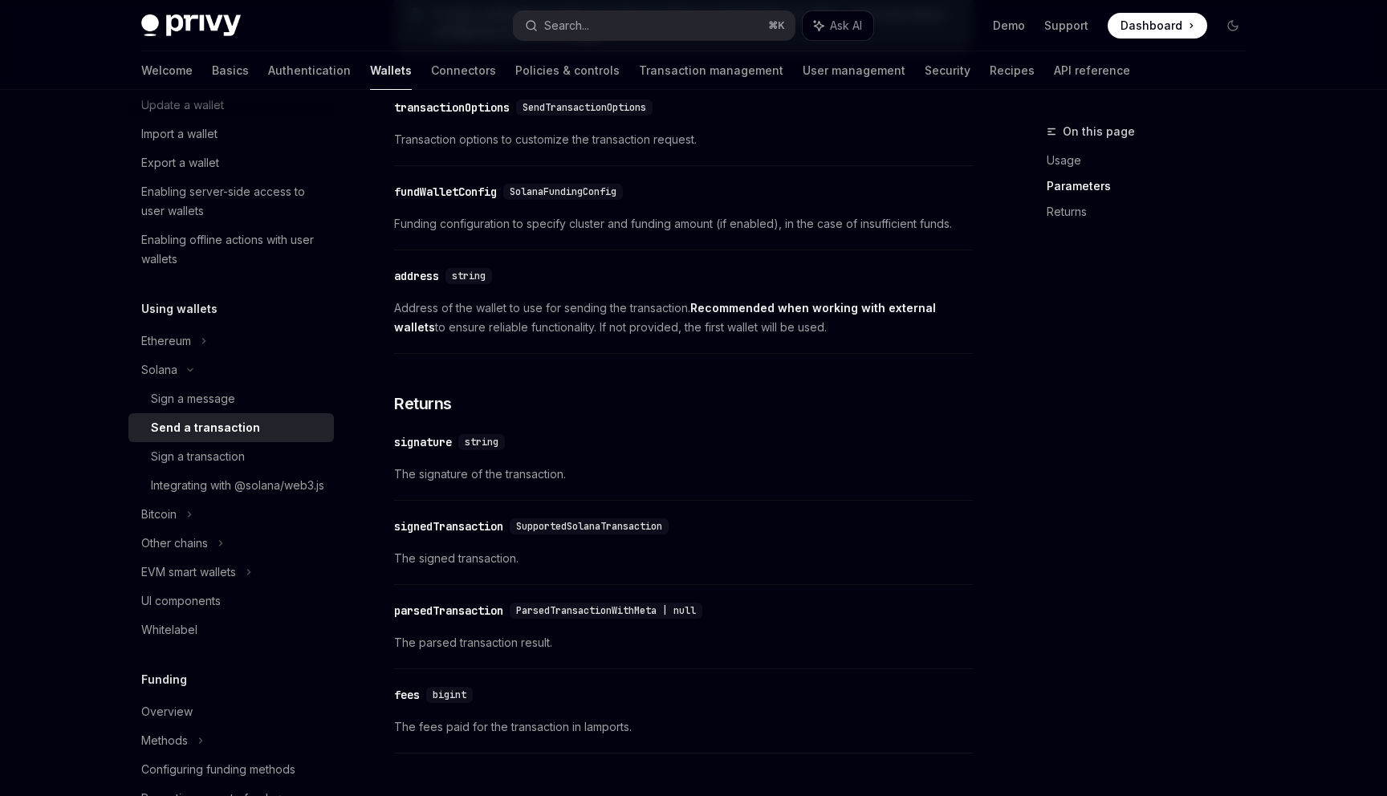
scroll to position [1914, 0]
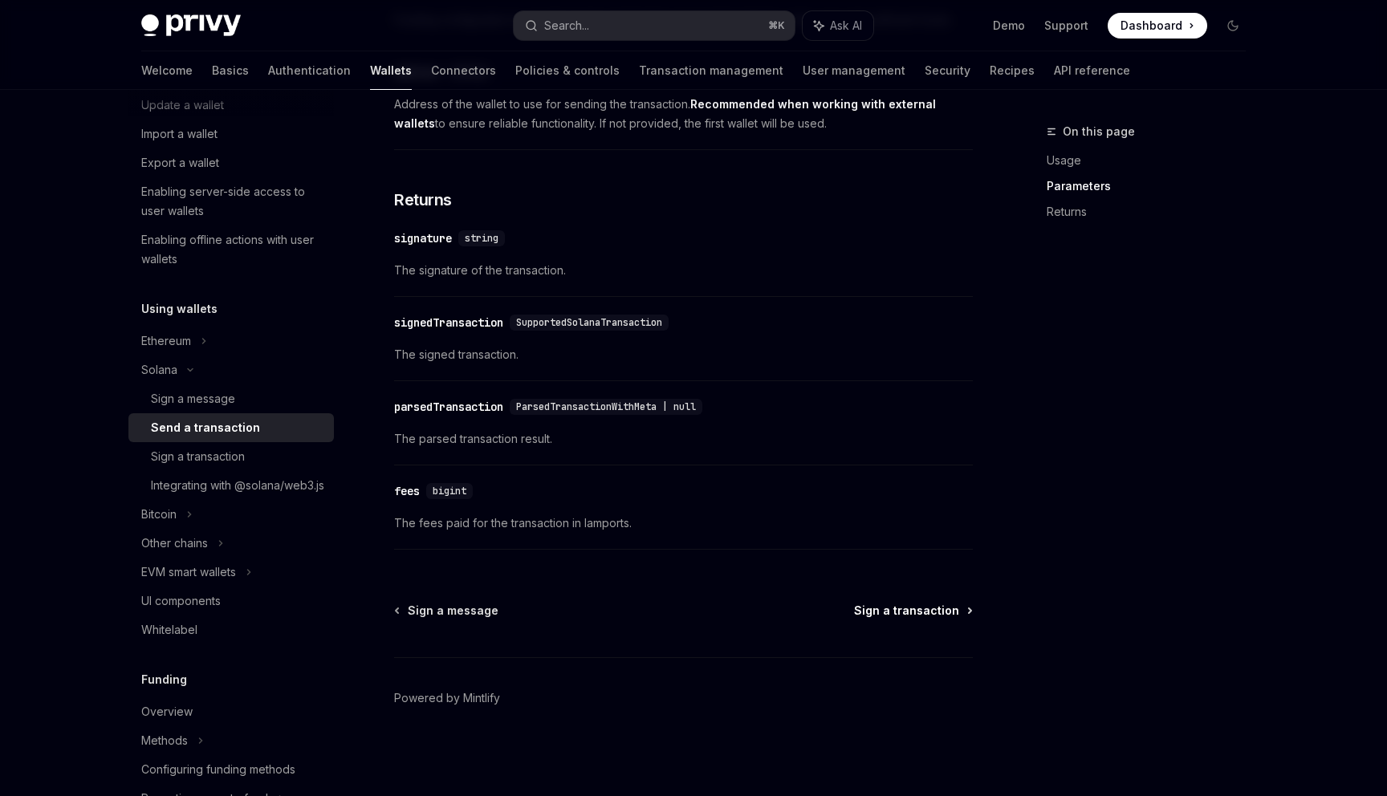
click at [931, 611] on span "Sign a transaction" at bounding box center [906, 611] width 105 height 16
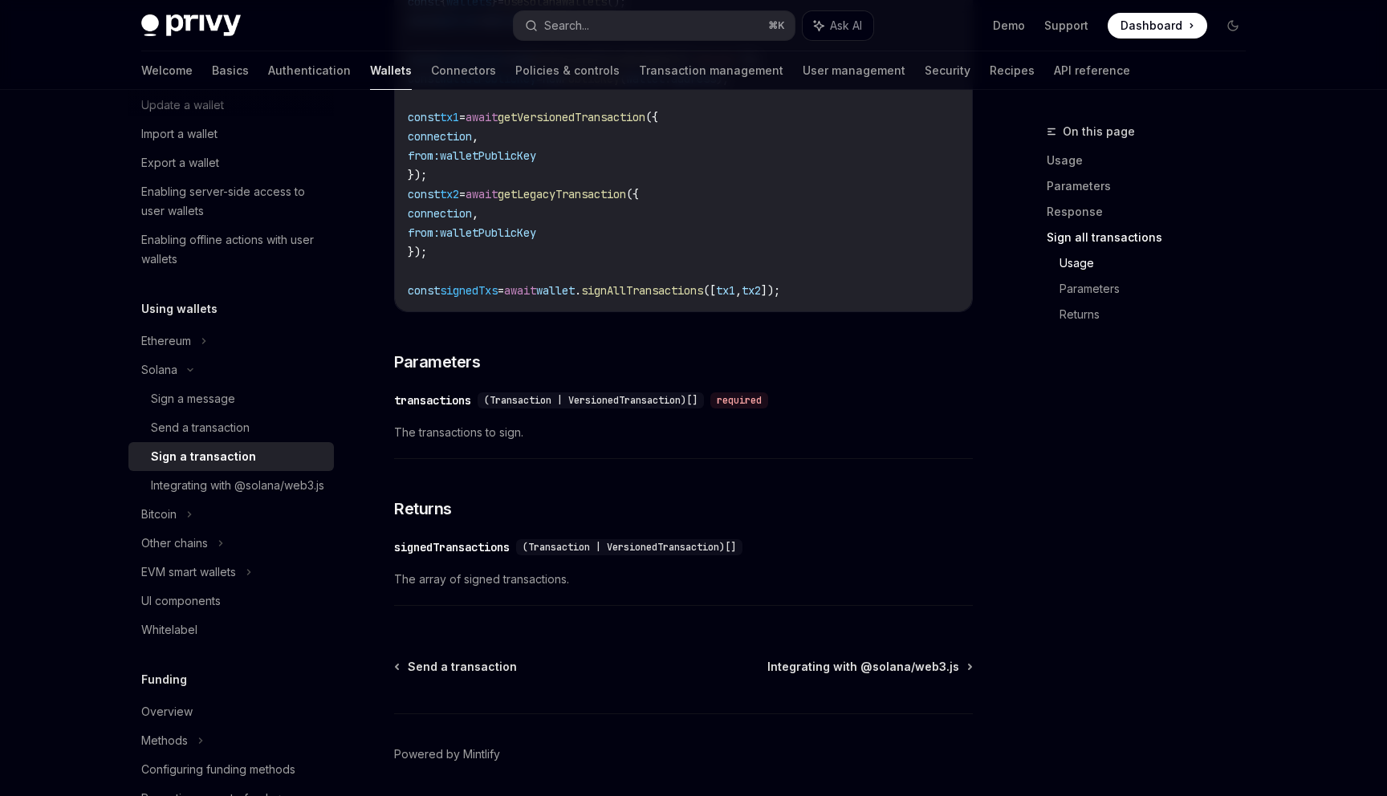
scroll to position [2393, 0]
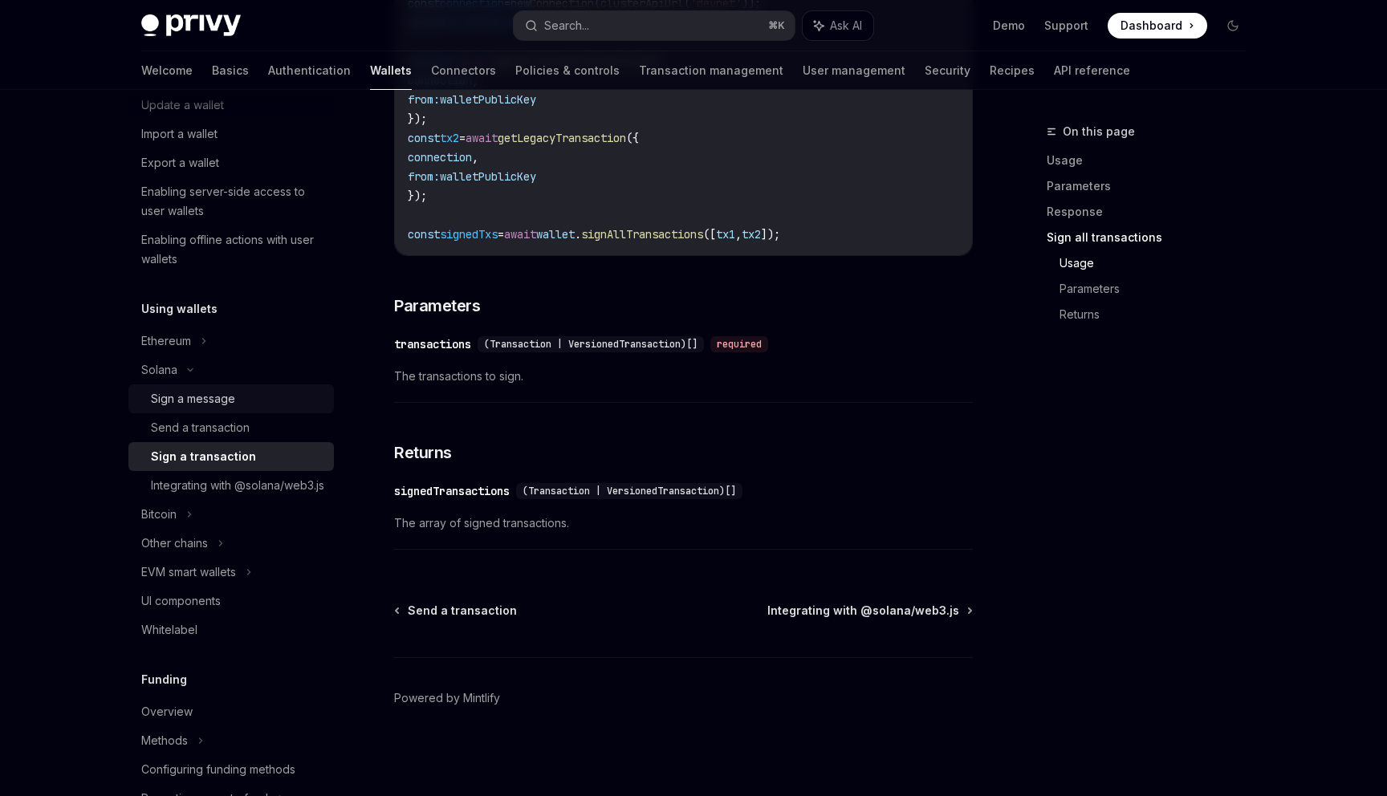
click at [190, 400] on div "Sign a message" at bounding box center [193, 398] width 84 height 19
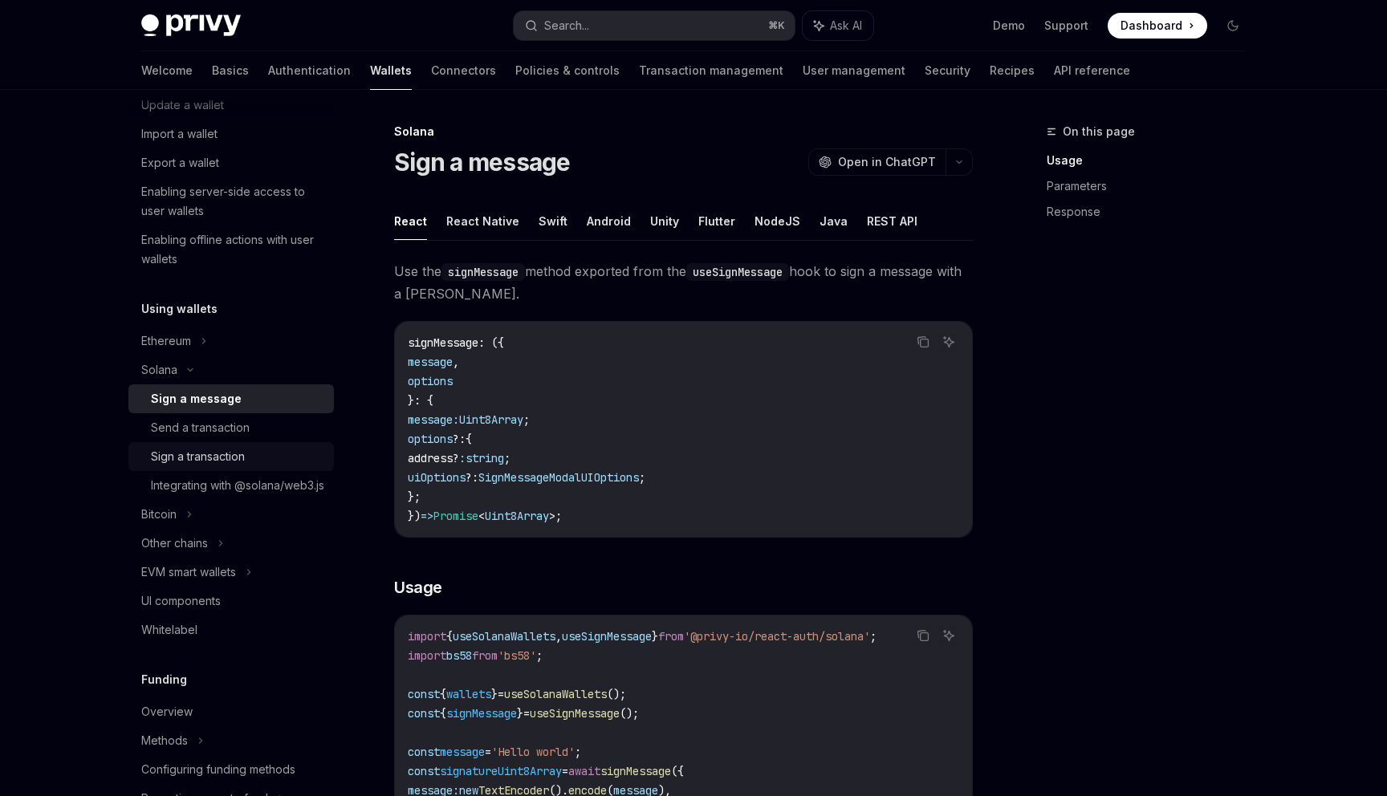
click at [211, 452] on div "Sign a transaction" at bounding box center [198, 456] width 94 height 19
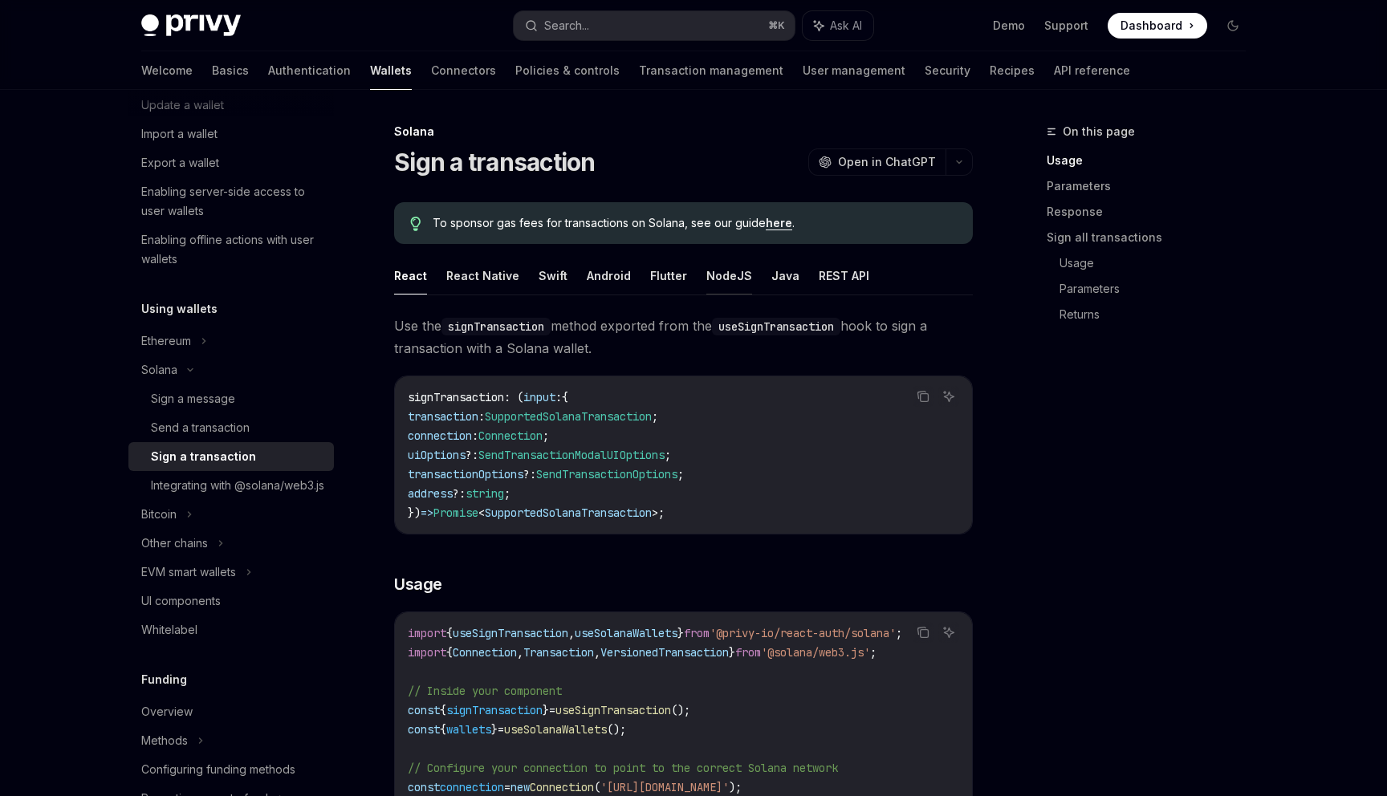
click at [737, 268] on button "NodeJS" at bounding box center [729, 276] width 46 height 38
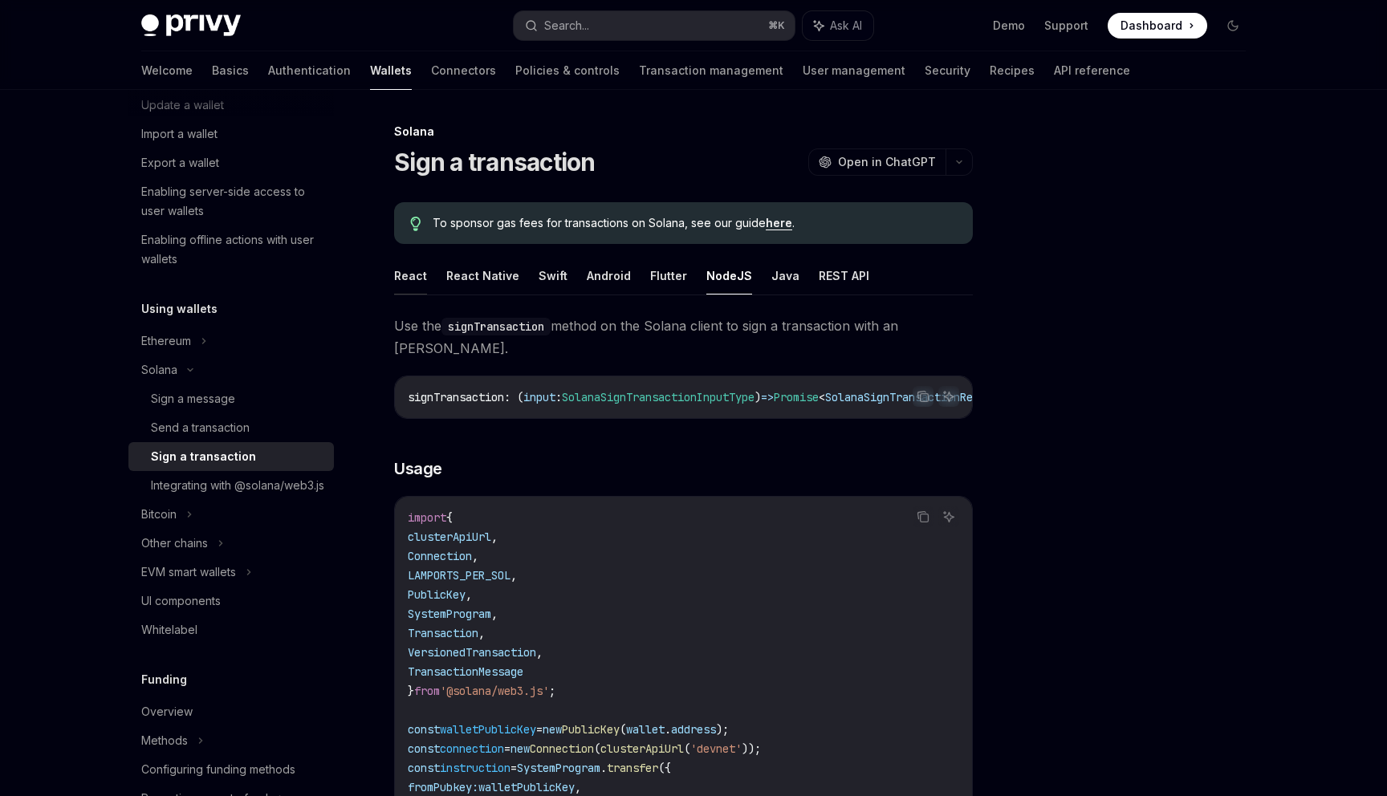
click at [415, 270] on button "React" at bounding box center [410, 276] width 33 height 38
type textarea "*"
